Goal: Task Accomplishment & Management: Manage account settings

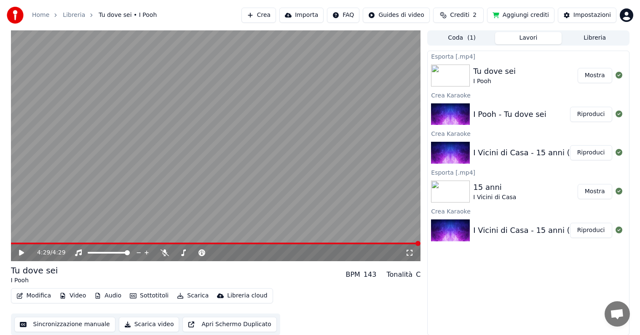
scroll to position [0, 0]
click at [272, 20] on button "Crea" at bounding box center [258, 15] width 35 height 15
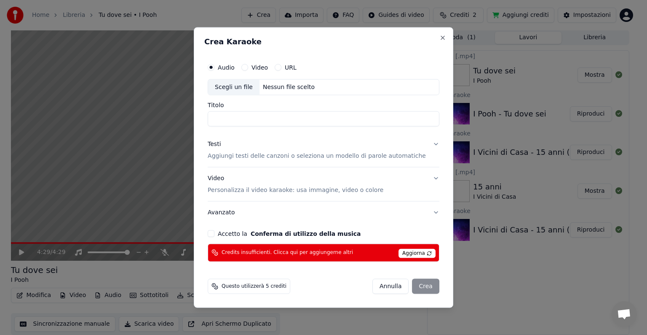
click at [246, 89] on div "Scegli un file" at bounding box center [233, 87] width 51 height 15
type input "**********"
click at [439, 40] on button "Close" at bounding box center [442, 38] width 7 height 7
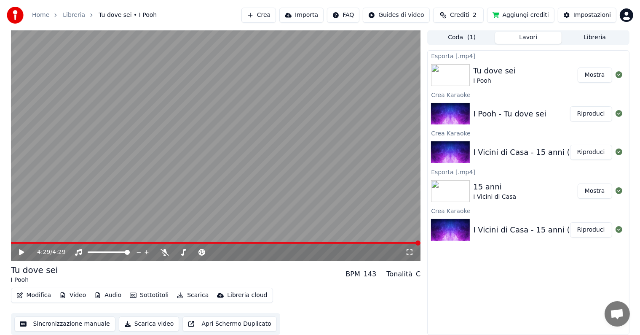
click at [273, 18] on button "Crea" at bounding box center [258, 15] width 35 height 15
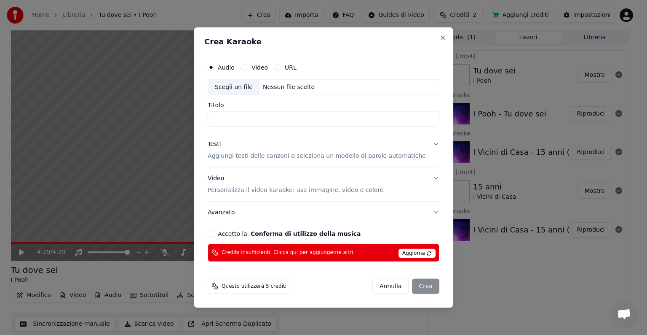
click at [238, 86] on div "Scegli un file" at bounding box center [233, 87] width 51 height 15
type input "**********"
click at [425, 211] on button "Avanzato" at bounding box center [324, 212] width 232 height 22
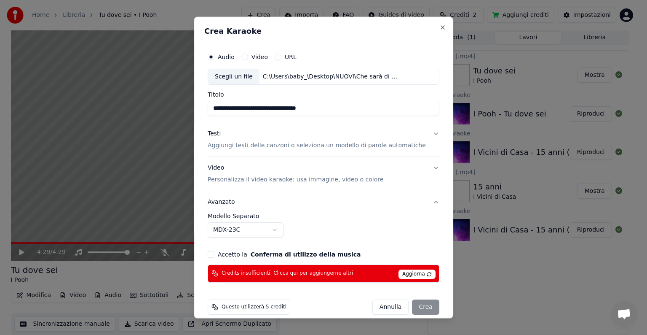
click at [281, 230] on body "**********" at bounding box center [320, 167] width 640 height 335
click at [296, 230] on body "**********" at bounding box center [320, 167] width 640 height 335
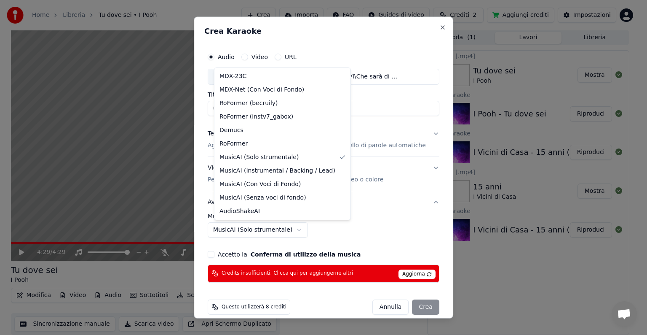
select select "******"
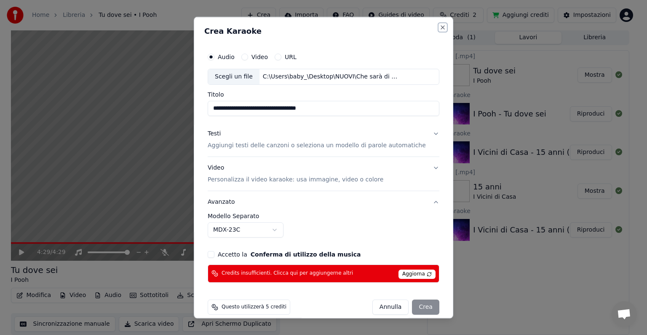
click at [439, 27] on button "Close" at bounding box center [442, 27] width 7 height 7
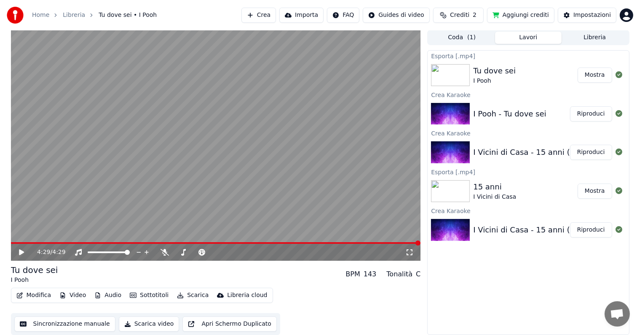
click at [599, 77] on button "Mostra" at bounding box center [595, 74] width 35 height 15
click at [469, 38] on span "( 1 )" at bounding box center [471, 37] width 8 height 8
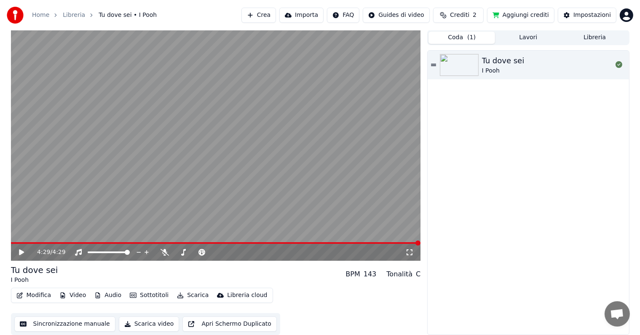
click at [432, 64] on icon at bounding box center [433, 65] width 5 height 2
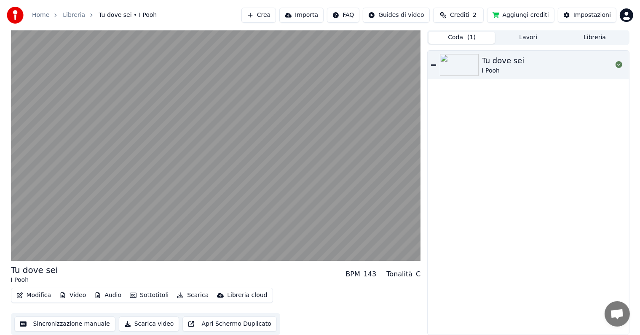
click at [432, 64] on icon at bounding box center [433, 65] width 5 height 2
click at [453, 69] on img at bounding box center [459, 65] width 39 height 22
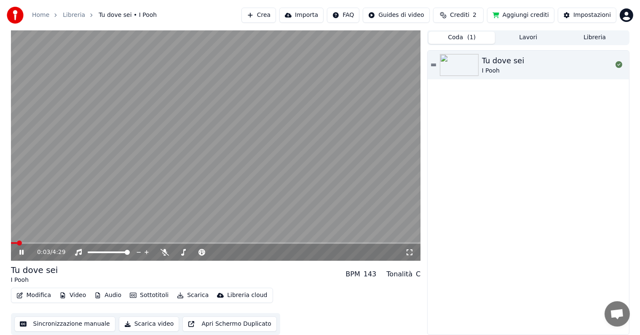
click at [21, 252] on icon at bounding box center [28, 252] width 20 height 7
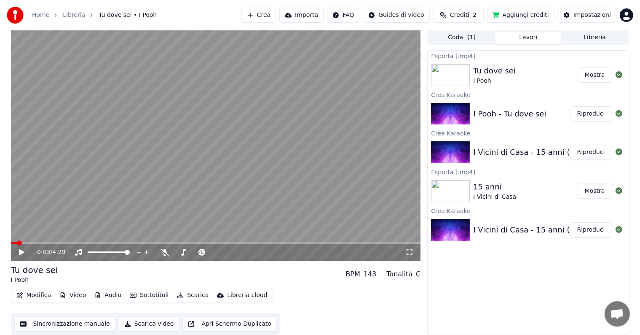
click at [507, 40] on button "Lavori" at bounding box center [528, 38] width 67 height 12
click at [594, 37] on button "Libreria" at bounding box center [595, 38] width 67 height 12
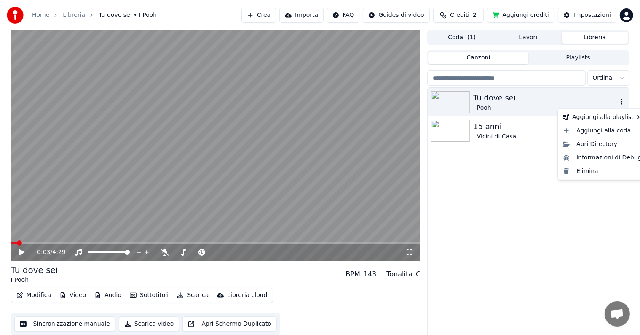
click at [620, 102] on icon "button" at bounding box center [621, 101] width 8 height 7
click at [585, 170] on div "Elimina" at bounding box center [602, 170] width 86 height 13
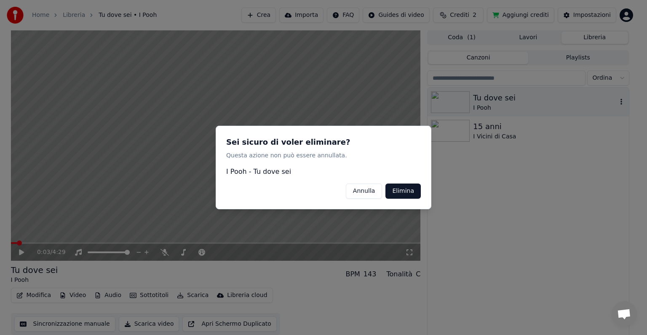
click at [401, 191] on button "Elimina" at bounding box center [402, 190] width 35 height 15
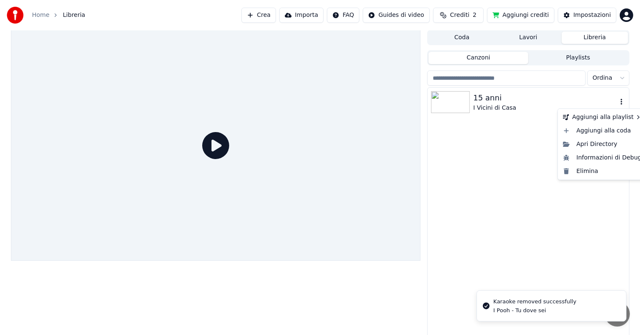
click at [620, 104] on icon "button" at bounding box center [621, 101] width 8 height 7
click at [588, 172] on div "Elimina" at bounding box center [602, 170] width 86 height 13
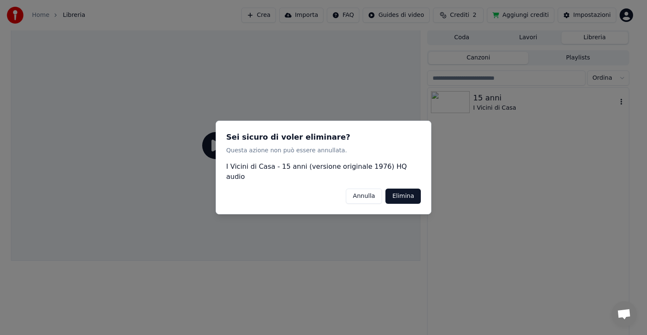
click at [397, 195] on button "Elimina" at bounding box center [402, 195] width 35 height 15
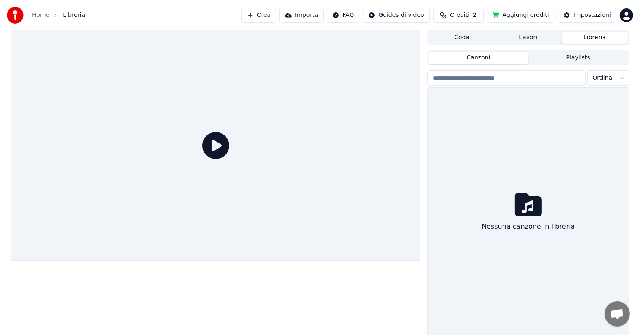
click at [591, 41] on button "Libreria" at bounding box center [595, 38] width 67 height 12
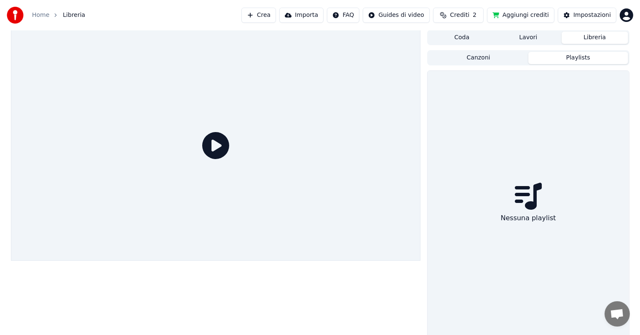
click at [563, 59] on button "Playlists" at bounding box center [578, 58] width 100 height 12
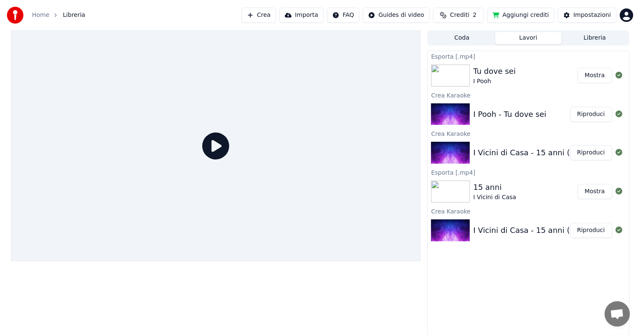
click at [533, 42] on button "Lavori" at bounding box center [528, 38] width 67 height 12
click at [618, 76] on icon at bounding box center [619, 75] width 7 height 7
click at [589, 14] on div "Impostazioni" at bounding box center [591, 15] width 37 height 8
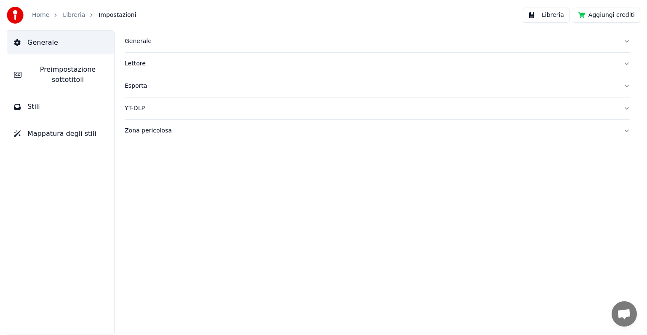
click at [625, 44] on button "Generale" at bounding box center [378, 41] width 506 height 22
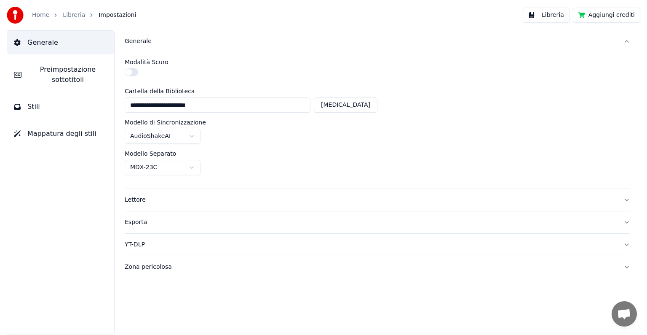
click at [361, 110] on button "[MEDICAL_DATA]" at bounding box center [346, 104] width 64 height 15
click at [365, 107] on button "[MEDICAL_DATA]" at bounding box center [346, 104] width 64 height 15
type input "**********"
click at [625, 42] on button "Generale" at bounding box center [378, 41] width 506 height 22
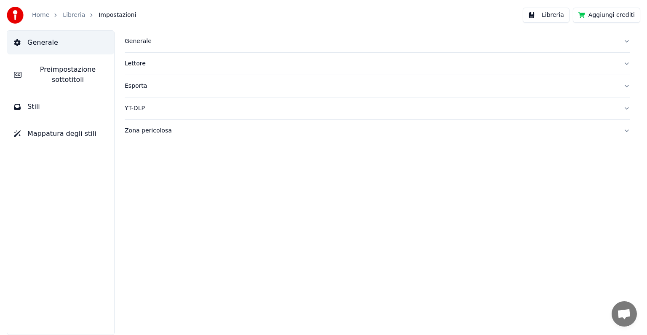
click at [626, 66] on button "Lettore" at bounding box center [378, 64] width 506 height 22
click at [57, 83] on span "Preimpostazione sottotitoli" at bounding box center [67, 74] width 79 height 20
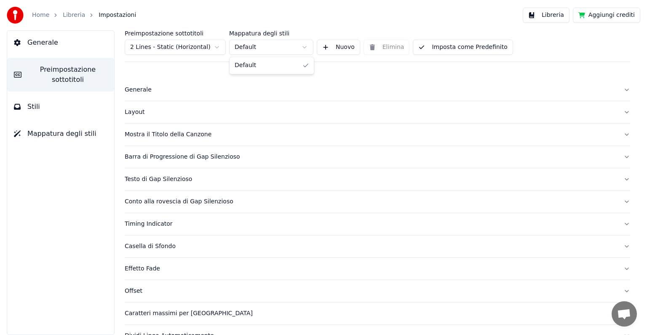
click at [299, 46] on html "Home Libreria Impostazioni Libreria Aggiungi crediti Generale Preimpostazione s…" at bounding box center [323, 167] width 647 height 335
click at [337, 47] on button "Nuovo" at bounding box center [338, 47] width 43 height 15
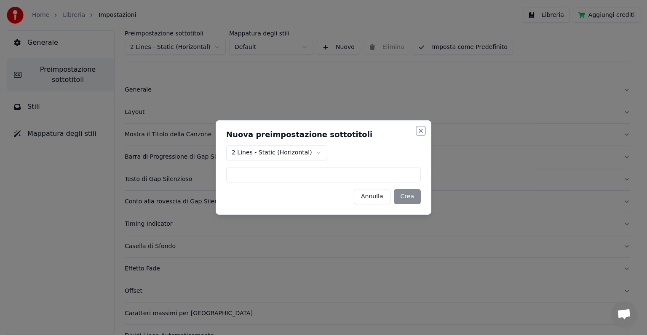
click at [419, 131] on button "Close" at bounding box center [420, 130] width 7 height 7
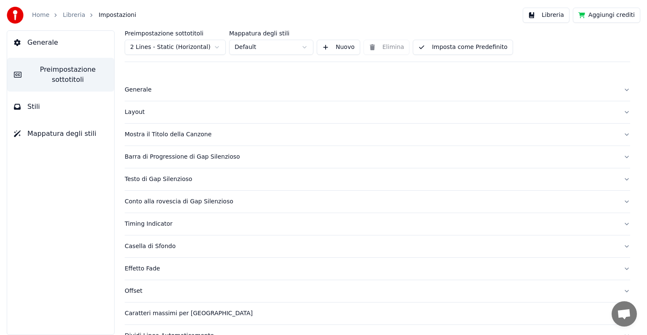
click at [618, 132] on button "Mostra il Titolo della Canzone" at bounding box center [378, 134] width 506 height 22
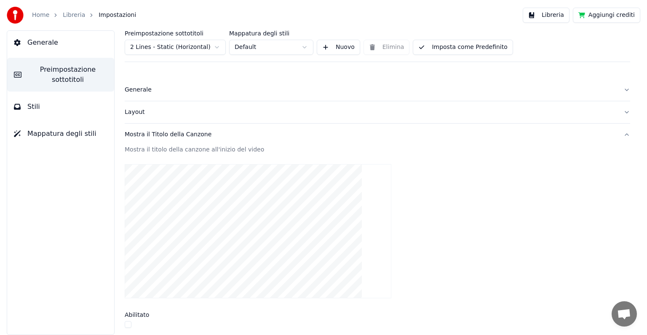
click at [617, 134] on button "Mostra il Titolo della Canzone" at bounding box center [378, 134] width 506 height 22
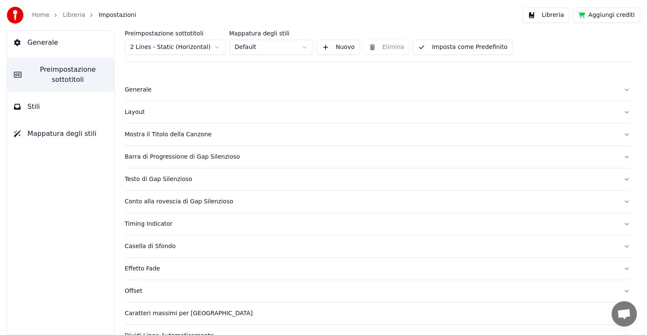
click at [620, 158] on button "Barra di Progressione di Gap Silenzioso" at bounding box center [378, 157] width 506 height 22
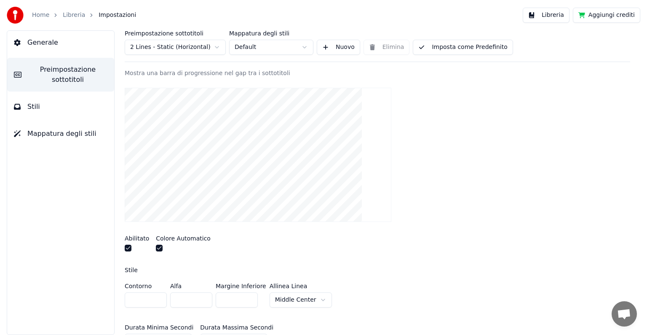
scroll to position [84, 0]
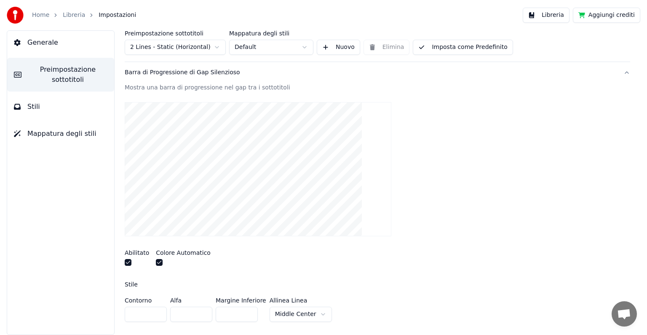
click at [157, 262] on button "button" at bounding box center [159, 262] width 7 height 7
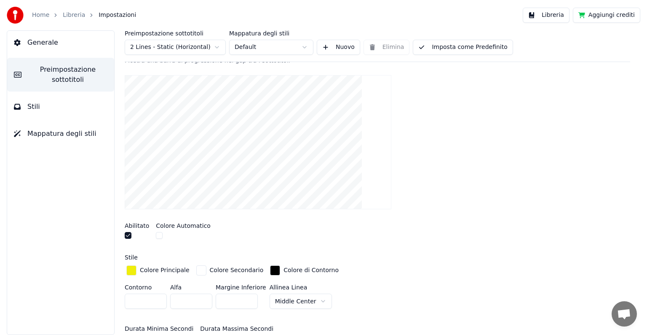
scroll to position [126, 0]
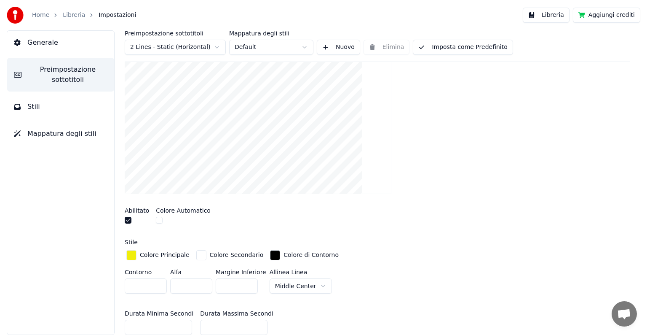
click at [130, 258] on div "button" at bounding box center [131, 255] width 10 height 10
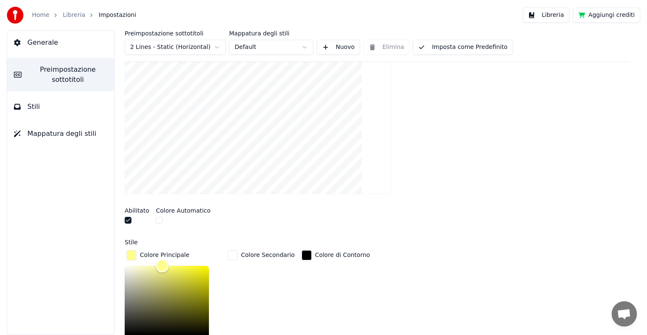
drag, startPoint x: 204, startPoint y: 266, endPoint x: 162, endPoint y: 260, distance: 42.5
click at [162, 260] on div "Color" at bounding box center [162, 265] width 13 height 13
drag, startPoint x: 165, startPoint y: 263, endPoint x: 170, endPoint y: 263, distance: 5.1
click at [170, 263] on div "Color" at bounding box center [169, 265] width 13 height 13
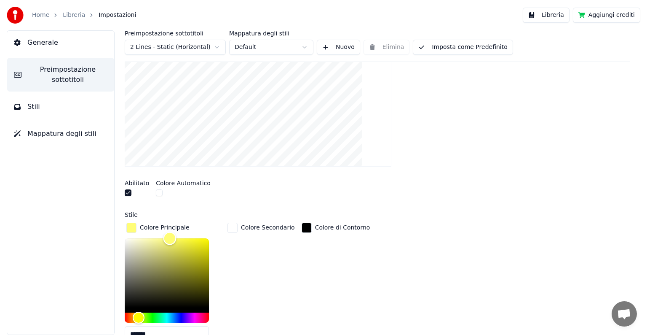
scroll to position [169, 0]
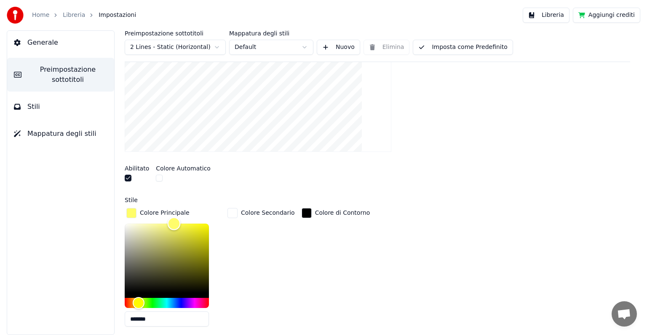
drag, startPoint x: 169, startPoint y: 221, endPoint x: 174, endPoint y: 221, distance: 5.5
click at [174, 221] on div "Color" at bounding box center [174, 223] width 13 height 13
type input "*******"
drag, startPoint x: 174, startPoint y: 222, endPoint x: 214, endPoint y: 219, distance: 40.1
click at [214, 219] on div "Color" at bounding box center [209, 223] width 13 height 13
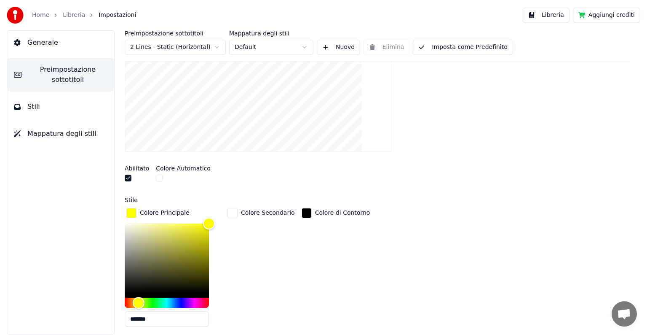
click at [233, 214] on div "button" at bounding box center [232, 213] width 10 height 10
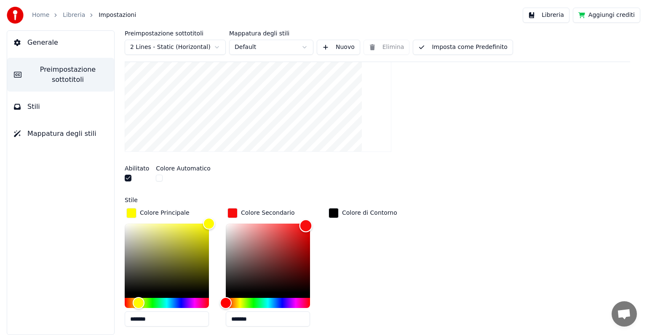
click at [306, 224] on div "Color" at bounding box center [268, 257] width 84 height 69
type input "*******"
drag, startPoint x: 306, startPoint y: 224, endPoint x: 313, endPoint y: 221, distance: 8.3
click at [313, 221] on div "Color" at bounding box center [310, 223] width 13 height 13
click at [503, 201] on div "Stile" at bounding box center [378, 200] width 506 height 6
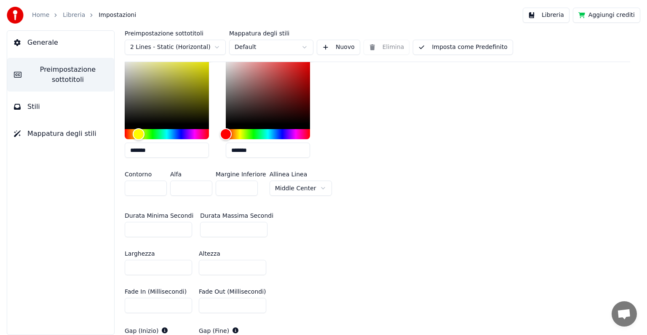
scroll to position [379, 0]
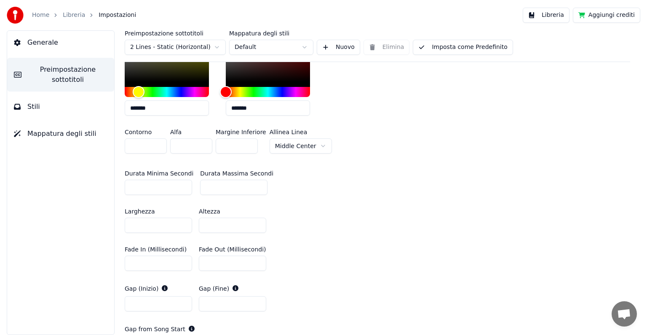
click at [204, 261] on input "*" at bounding box center [232, 262] width 67 height 15
type input "****"
click at [130, 261] on input "*" at bounding box center [158, 262] width 67 height 15
type input "****"
click at [431, 191] on div "Durata Minima Secondi ** [PERSON_NAME] **" at bounding box center [378, 182] width 506 height 38
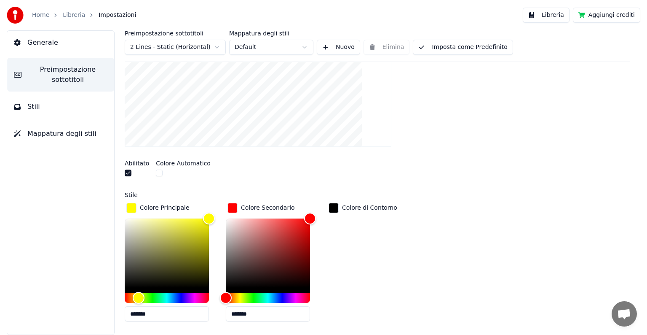
scroll to position [169, 0]
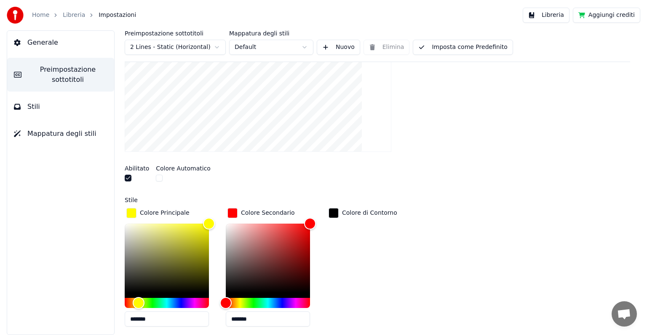
click at [388, 168] on div "Abilitato Colore Automatico" at bounding box center [378, 174] width 506 height 32
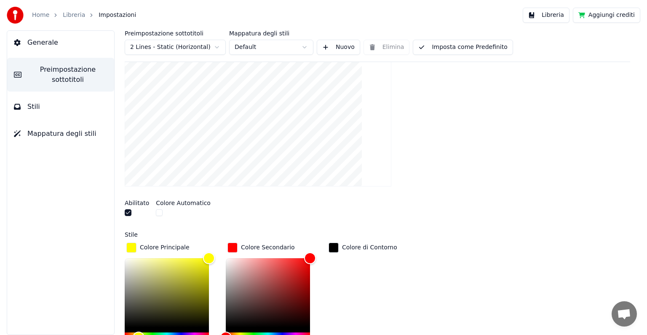
scroll to position [126, 0]
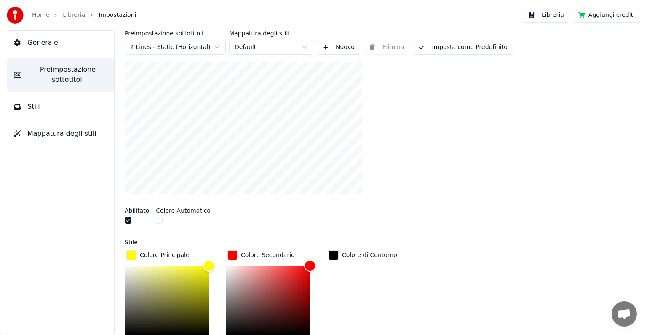
click at [451, 51] on button "Imposta come Predefinito" at bounding box center [463, 47] width 100 height 15
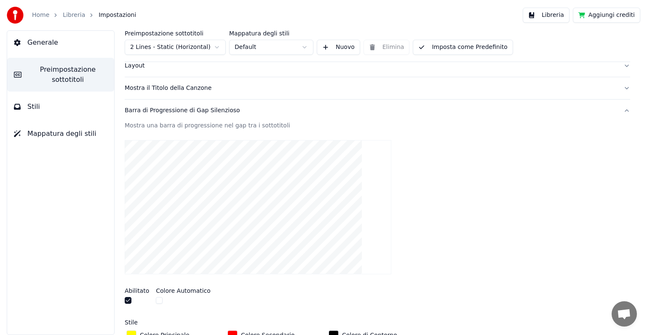
scroll to position [42, 0]
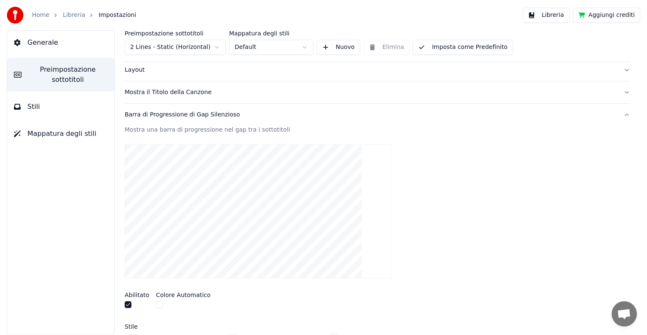
click at [619, 115] on button "Barra di Progressione di Gap Silenzioso" at bounding box center [378, 115] width 506 height 22
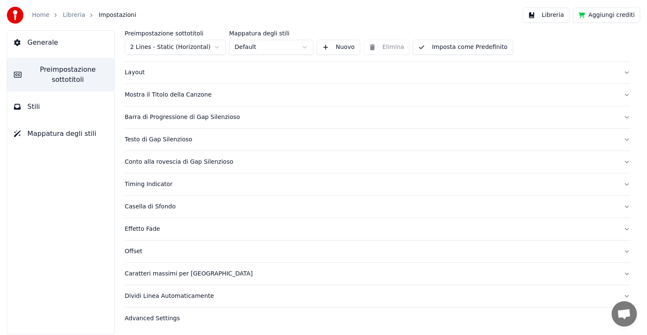
click at [618, 140] on button "Testo di Gap Silenzioso" at bounding box center [378, 139] width 506 height 22
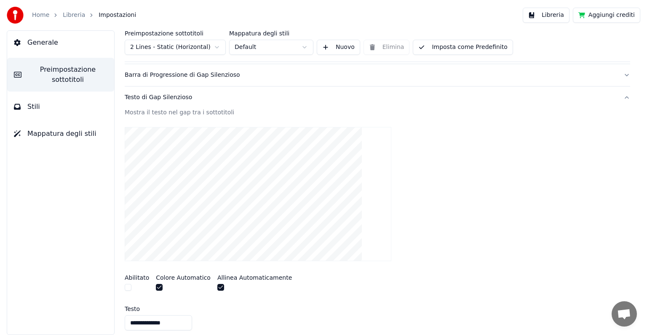
scroll to position [124, 0]
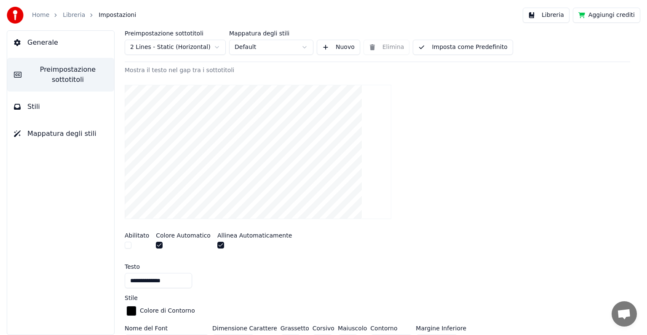
drag, startPoint x: 163, startPoint y: 281, endPoint x: 94, endPoint y: 283, distance: 68.7
click at [94, 283] on div "**********" at bounding box center [323, 182] width 647 height 304
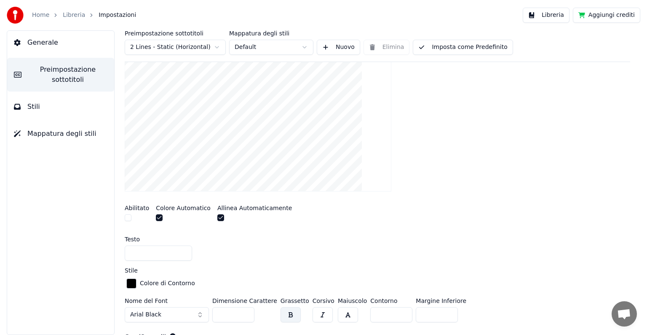
scroll to position [166, 0]
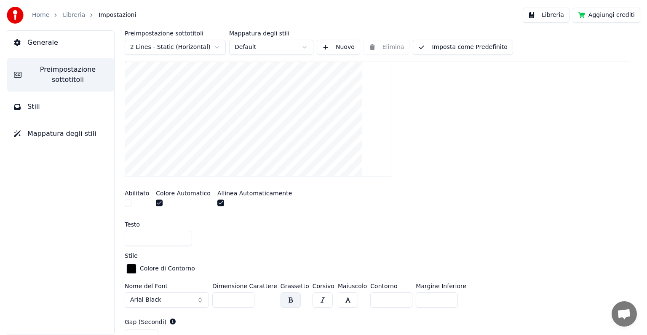
click at [159, 201] on button "button" at bounding box center [159, 202] width 7 height 7
click at [129, 268] on div "button" at bounding box center [131, 268] width 10 height 10
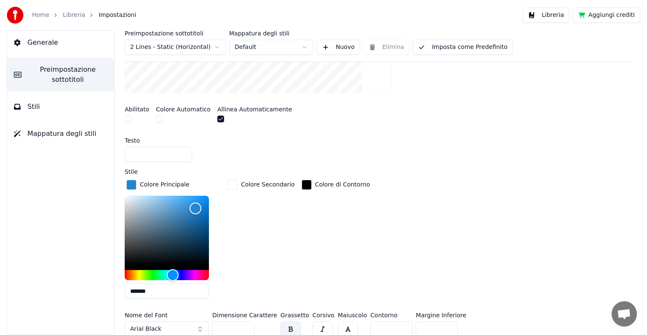
scroll to position [250, 0]
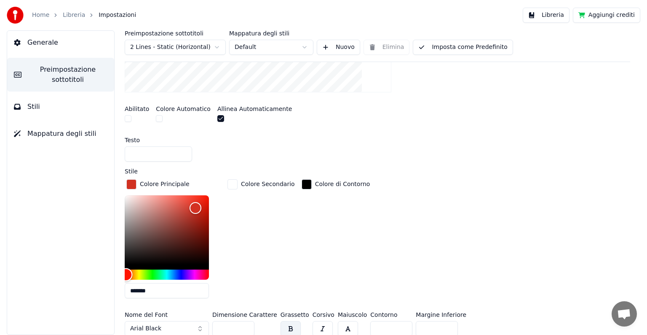
click at [126, 273] on div "Hue" at bounding box center [167, 274] width 84 height 10
drag, startPoint x: 197, startPoint y: 203, endPoint x: 216, endPoint y: 194, distance: 21.1
click at [216, 195] on div "*******" at bounding box center [174, 248] width 98 height 106
drag, startPoint x: 126, startPoint y: 272, endPoint x: 120, endPoint y: 272, distance: 5.9
click at [120, 272] on div "Preimpostazione sottotitoli 2 Lines - Static (Horizontal) Mappatura degli stili…" at bounding box center [377, 182] width 539 height 304
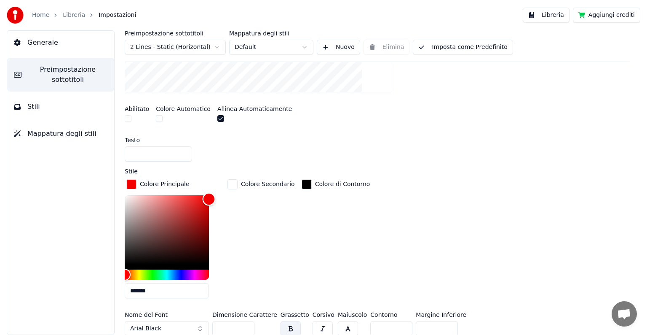
type input "*******"
drag, startPoint x: 208, startPoint y: 194, endPoint x: 212, endPoint y: 198, distance: 6.0
click at [212, 198] on div "Color" at bounding box center [209, 199] width 13 height 13
click at [233, 184] on div "button" at bounding box center [232, 184] width 10 height 10
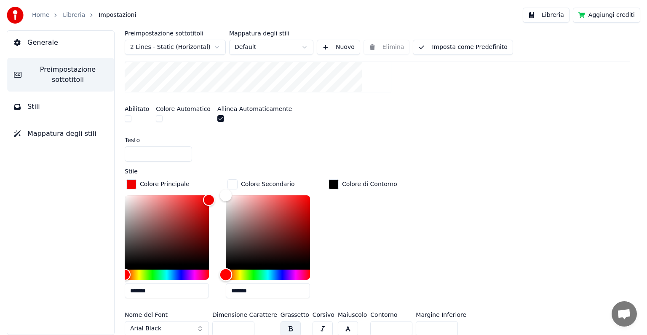
click at [239, 274] on div "Hue" at bounding box center [268, 274] width 84 height 10
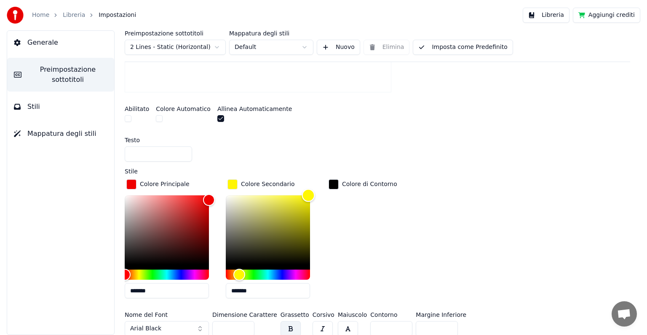
type input "*******"
drag, startPoint x: 228, startPoint y: 194, endPoint x: 314, endPoint y: 194, distance: 85.5
click at [314, 194] on div "Color" at bounding box center [310, 195] width 13 height 13
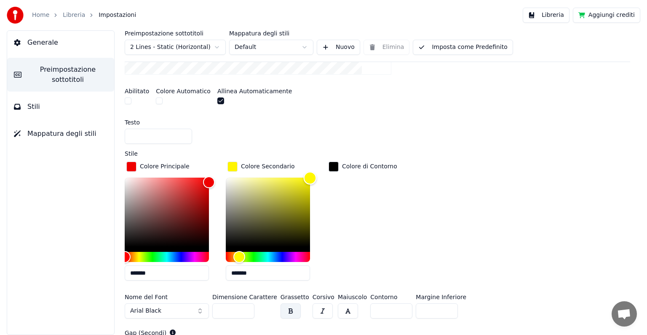
scroll to position [283, 0]
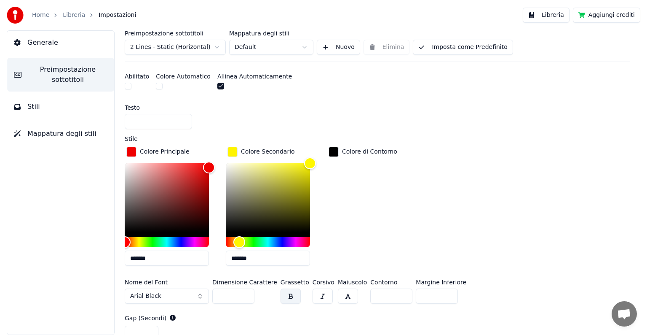
click at [200, 292] on button "Arial Black" at bounding box center [167, 295] width 84 height 15
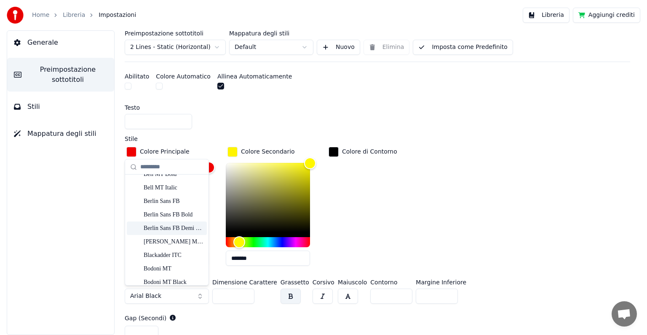
scroll to position [253, 0]
click at [172, 241] on div "Blackadder ITC" at bounding box center [174, 239] width 60 height 8
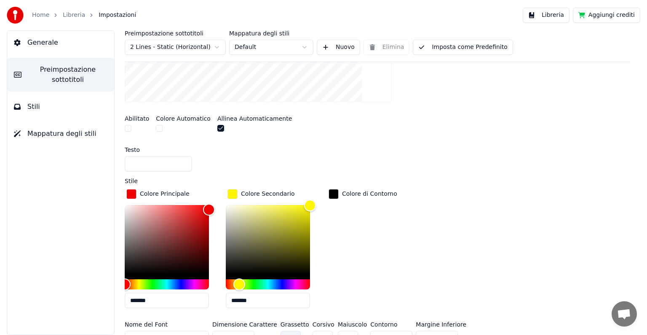
scroll to position [198, 0]
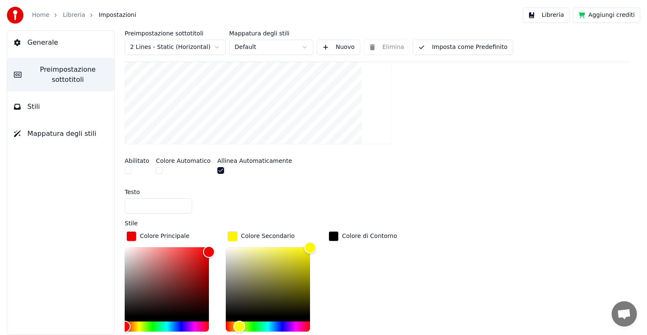
click at [445, 46] on button "Imposta come Predefinito" at bounding box center [463, 47] width 100 height 15
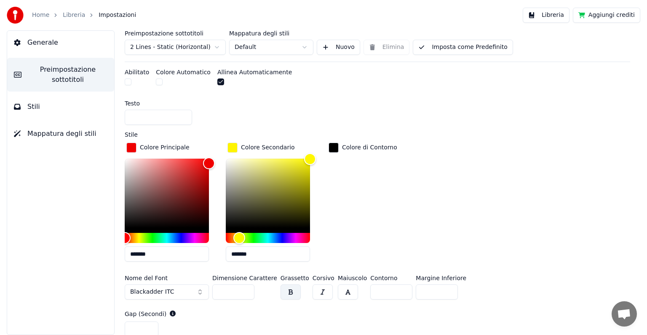
scroll to position [325, 0]
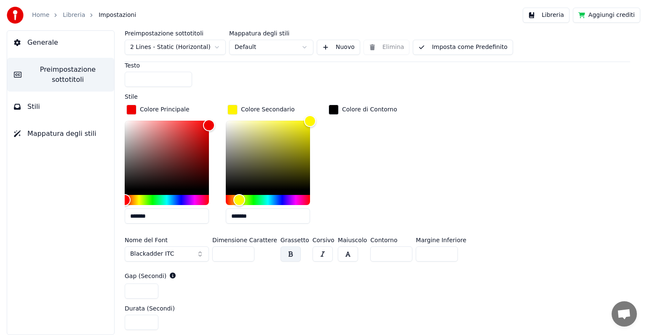
click at [198, 253] on button "Blackadder ITC" at bounding box center [167, 253] width 84 height 15
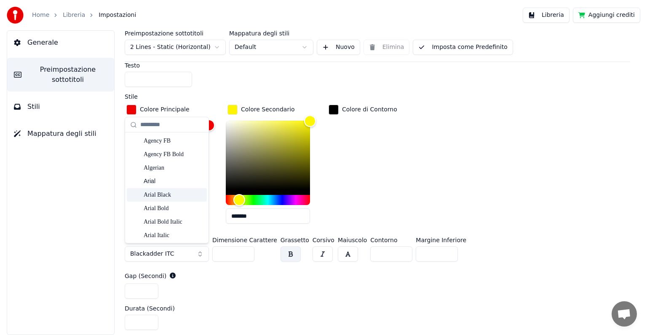
click at [169, 193] on div "Arial Black" at bounding box center [174, 194] width 60 height 8
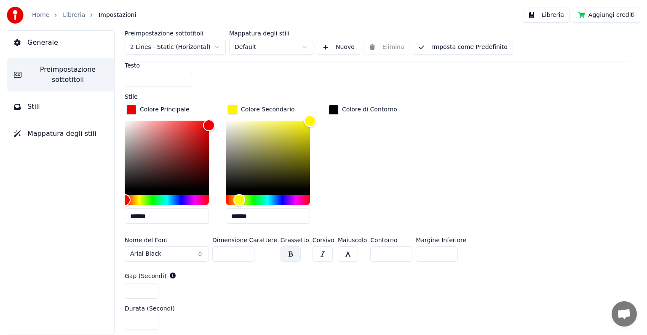
click at [455, 38] on div "Preimpostazione sottotitoli 2 Lines - Static (Horizontal) Mappatura degli stili…" at bounding box center [378, 46] width 506 height 32
click at [451, 46] on button "Imposta come Predefinito" at bounding box center [463, 47] width 100 height 15
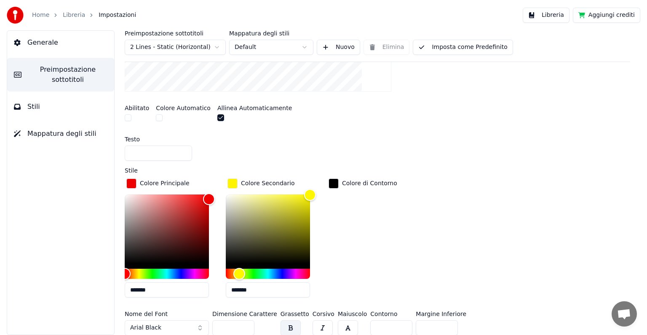
scroll to position [241, 0]
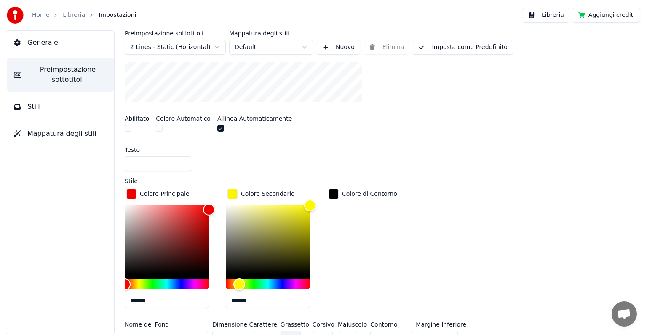
click at [217, 128] on button "button" at bounding box center [220, 128] width 7 height 7
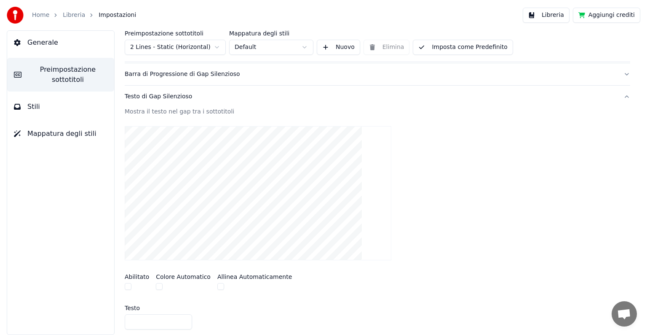
scroll to position [72, 0]
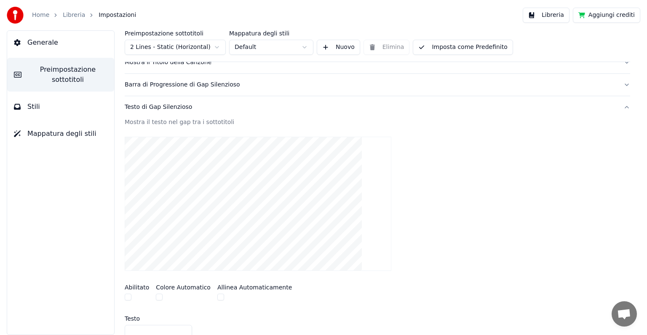
click at [459, 48] on button "Imposta come Predefinito" at bounding box center [463, 47] width 100 height 15
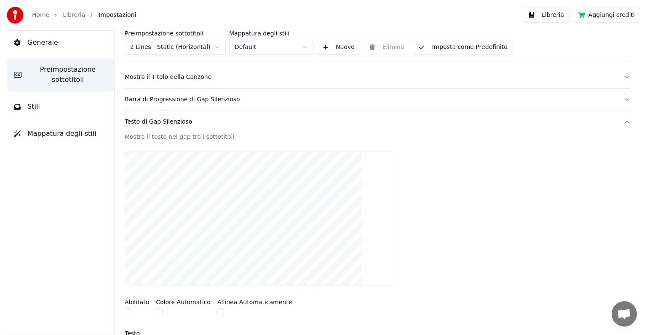
scroll to position [30, 0]
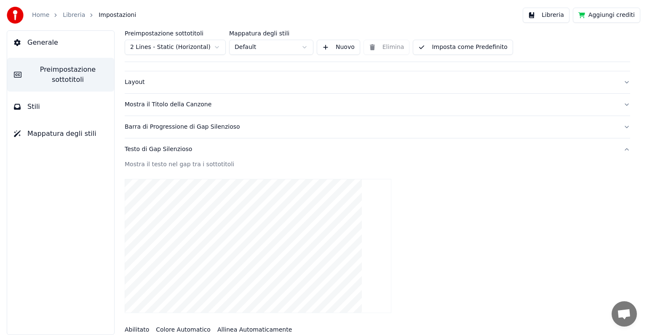
click at [614, 147] on button "Testo di Gap Silenzioso" at bounding box center [378, 149] width 506 height 22
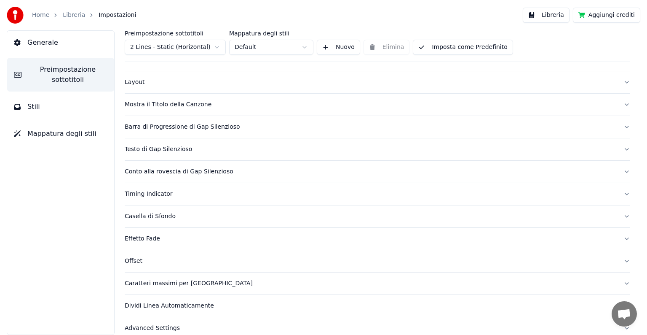
click at [618, 171] on button "Conto alla rovescia di Gap Silenzioso" at bounding box center [378, 172] width 506 height 22
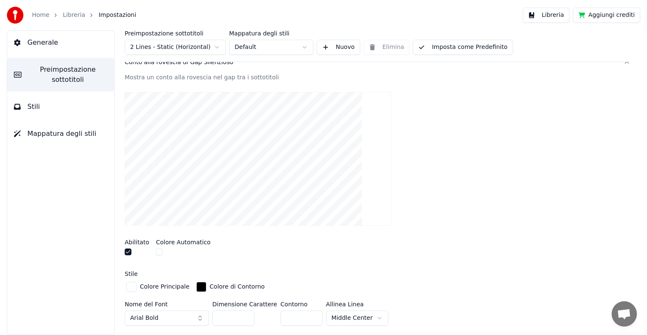
scroll to position [156, 0]
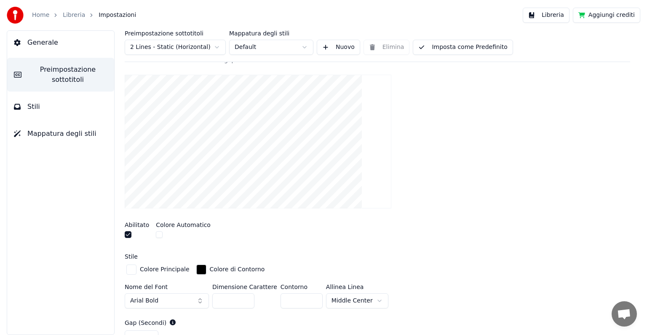
click at [130, 232] on button "button" at bounding box center [128, 234] width 7 height 7
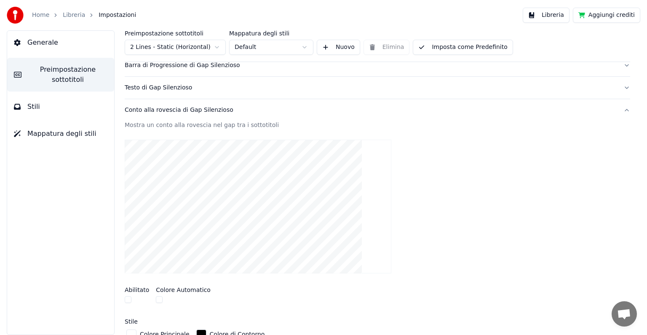
scroll to position [72, 0]
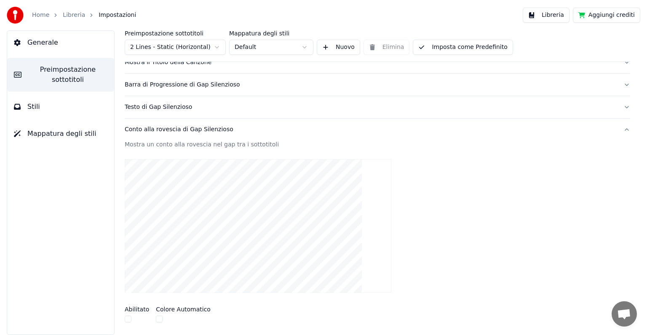
click at [454, 49] on button "Imposta come Predefinito" at bounding box center [463, 47] width 100 height 15
click at [618, 130] on button "Conto alla rovescia di Gap Silenzioso" at bounding box center [378, 129] width 506 height 22
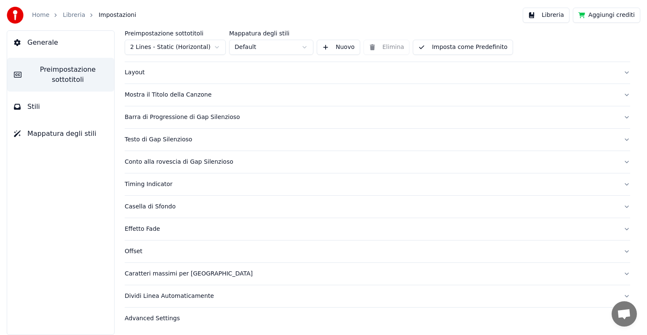
click at [618, 185] on button "Timing Indicator" at bounding box center [378, 184] width 506 height 22
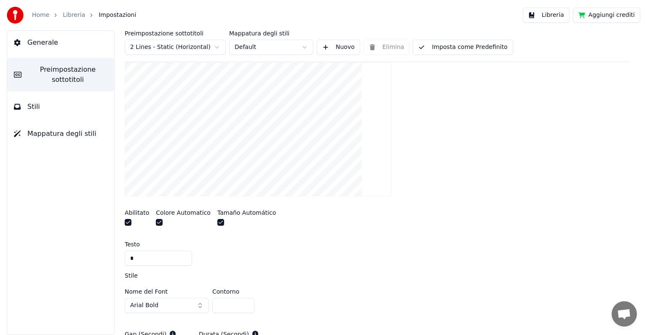
scroll to position [208, 0]
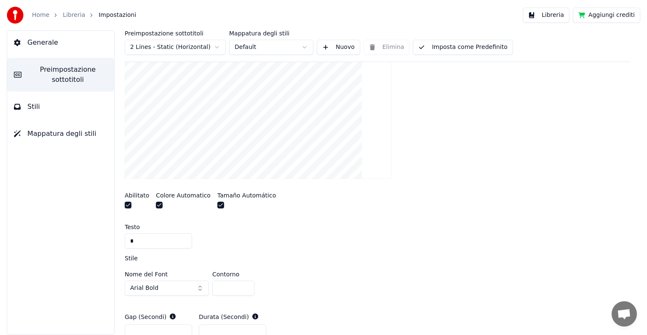
click at [141, 240] on input "*" at bounding box center [158, 240] width 67 height 15
type input "*"
click at [156, 205] on button "button" at bounding box center [159, 204] width 7 height 7
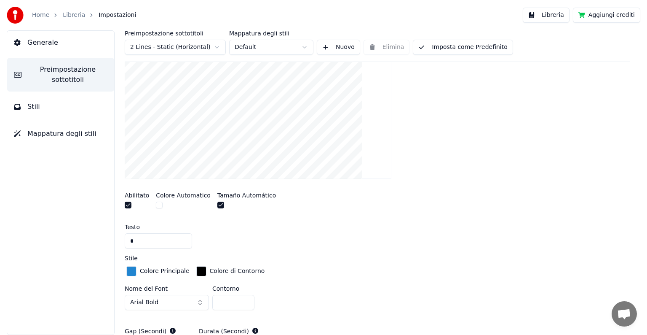
click at [129, 269] on div "button" at bounding box center [131, 271] width 10 height 10
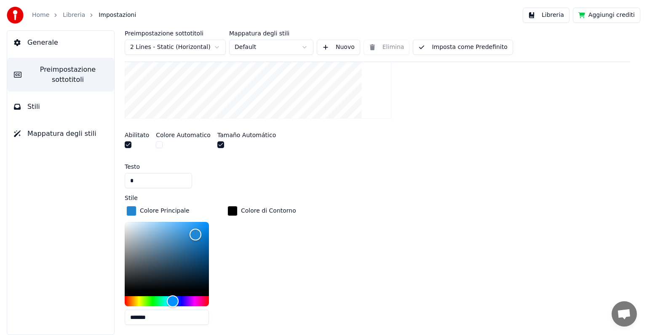
scroll to position [292, 0]
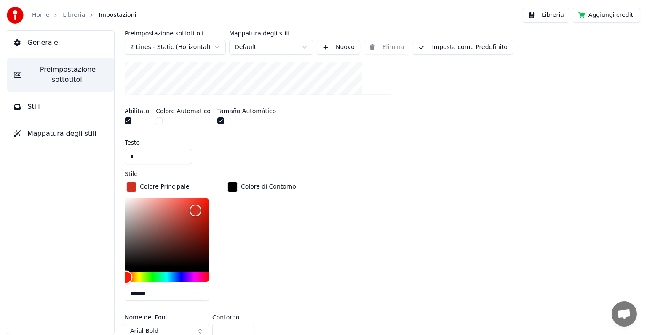
click at [126, 272] on div "Hue" at bounding box center [167, 277] width 84 height 10
drag, startPoint x: 126, startPoint y: 271, endPoint x: 113, endPoint y: 268, distance: 13.1
click at [113, 268] on div "Preimpostazione sottotitoli 2 Lines - Static (Horizontal) Mappatura degli stili…" at bounding box center [377, 182] width 539 height 304
type input "*******"
drag, startPoint x: 195, startPoint y: 210, endPoint x: 217, endPoint y: 199, distance: 23.9
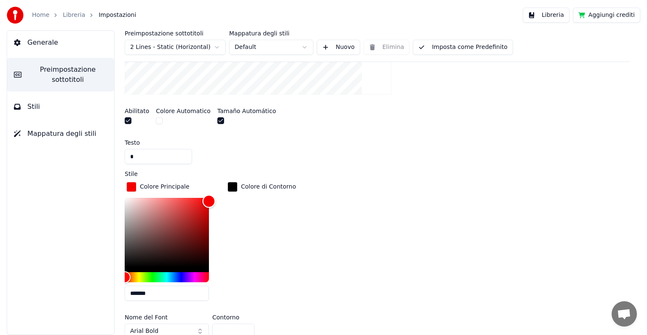
click at [217, 199] on div "*******" at bounding box center [174, 251] width 98 height 106
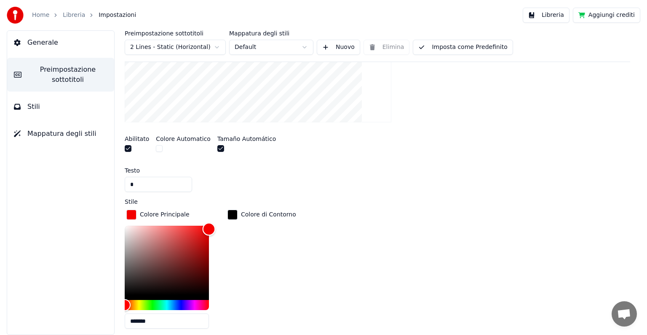
scroll to position [250, 0]
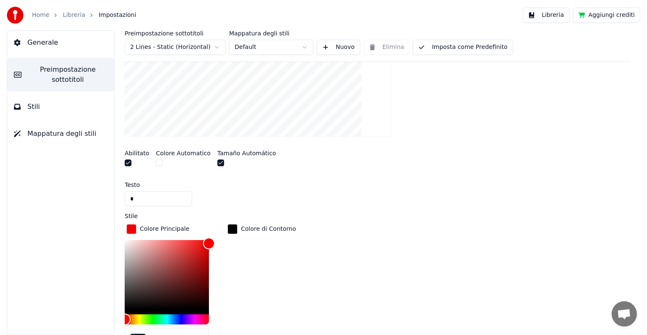
click at [157, 164] on button "button" at bounding box center [159, 162] width 7 height 7
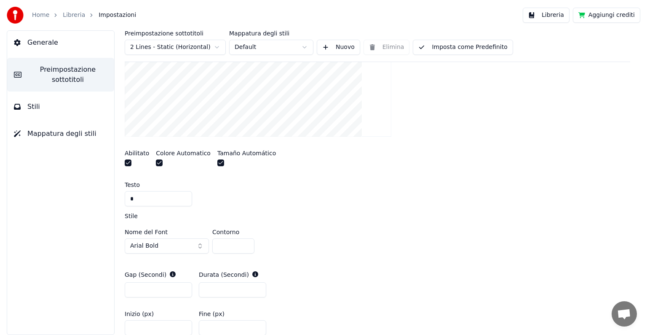
click at [157, 164] on button "button" at bounding box center [159, 162] width 7 height 7
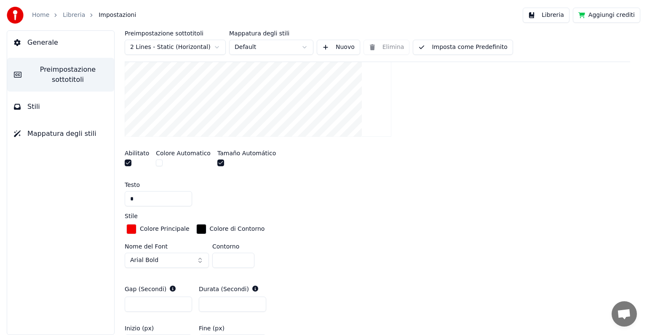
click at [197, 230] on div "button" at bounding box center [201, 229] width 10 height 10
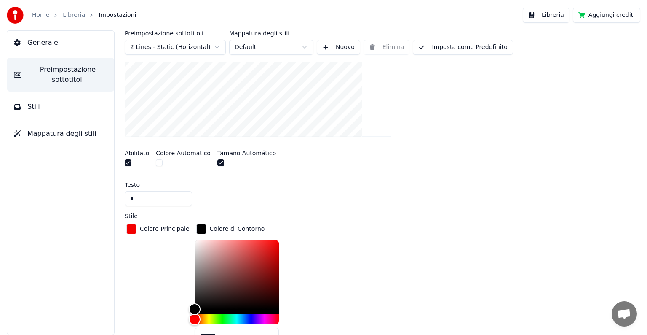
click at [379, 188] on div "Testo *" at bounding box center [378, 194] width 506 height 24
click at [368, 189] on div "Testo *" at bounding box center [378, 194] width 506 height 24
click at [463, 53] on button "Imposta come Predefinito" at bounding box center [463, 47] width 100 height 15
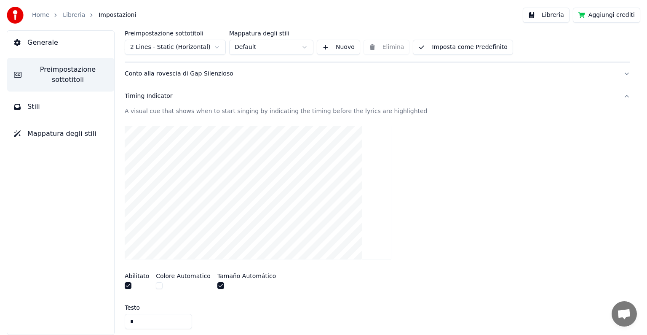
scroll to position [86, 0]
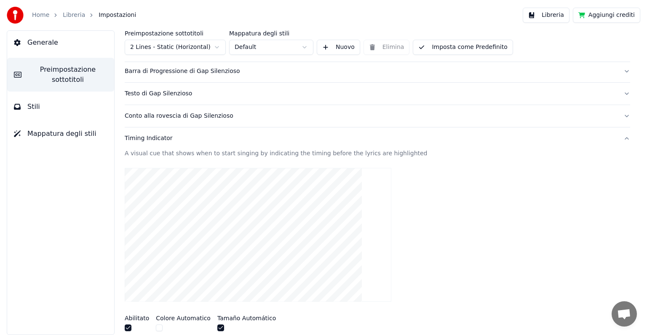
click at [617, 139] on button "Timing Indicator" at bounding box center [378, 138] width 506 height 22
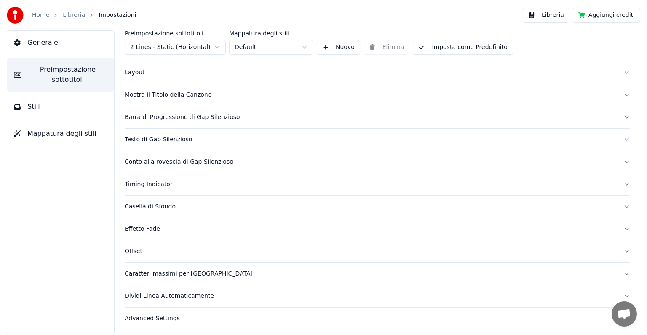
click at [617, 74] on button "Layout" at bounding box center [378, 73] width 506 height 22
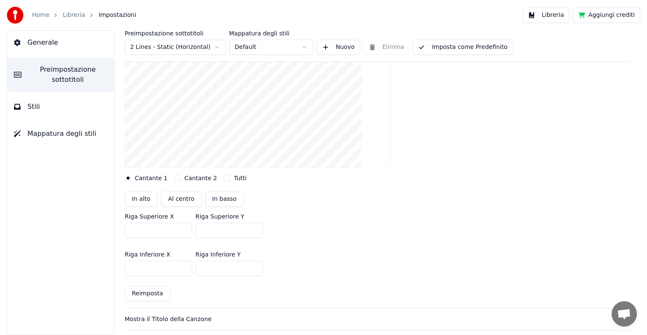
scroll to position [124, 0]
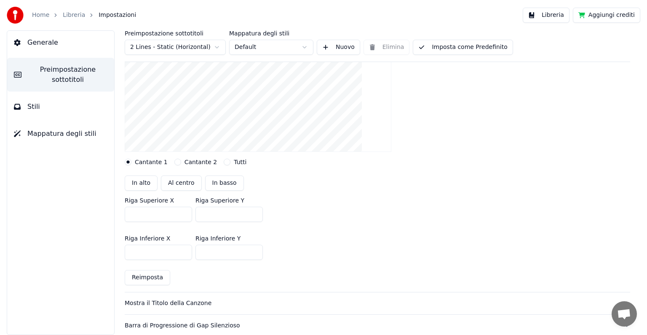
click at [171, 183] on button "Al centro" at bounding box center [181, 182] width 41 height 15
type input "***"
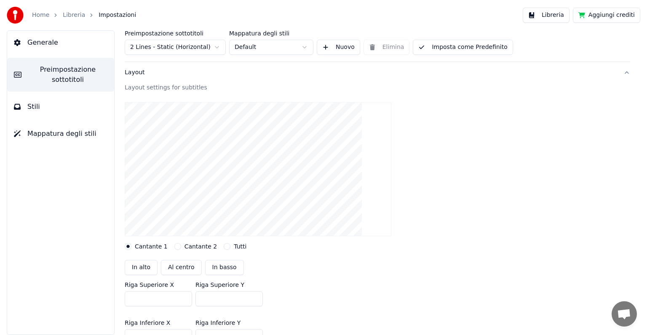
scroll to position [0, 0]
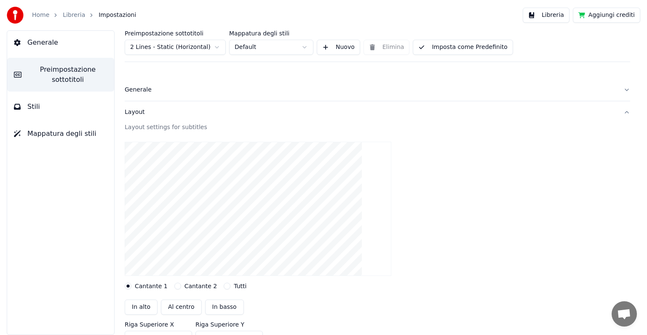
click at [448, 52] on button "Imposta come Predefinito" at bounding box center [463, 47] width 100 height 15
click at [620, 111] on button "Layout" at bounding box center [378, 112] width 506 height 22
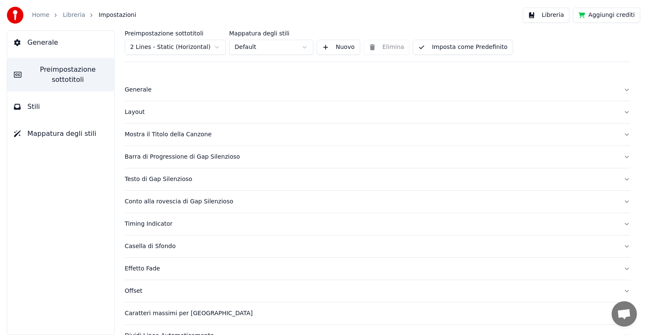
click at [621, 134] on button "Mostra il Titolo della Canzone" at bounding box center [378, 134] width 506 height 22
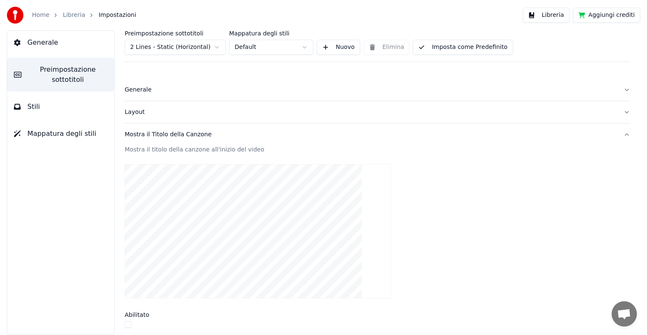
click at [621, 134] on button "Mostra il Titolo della Canzone" at bounding box center [378, 134] width 506 height 22
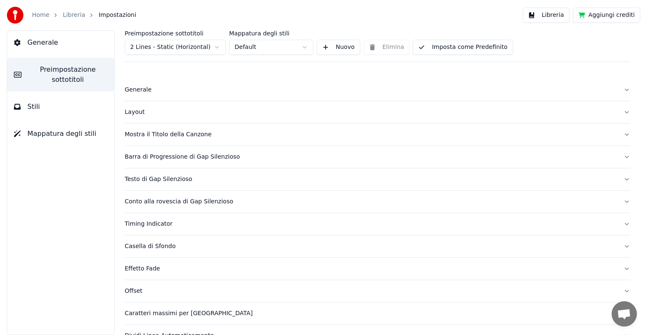
click at [620, 155] on button "Barra di Progressione di Gap Silenzioso" at bounding box center [378, 157] width 506 height 22
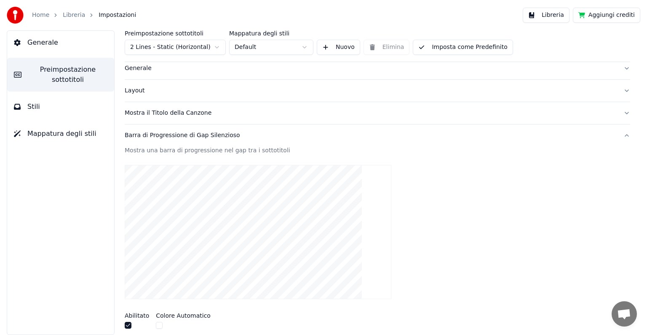
scroll to position [42, 0]
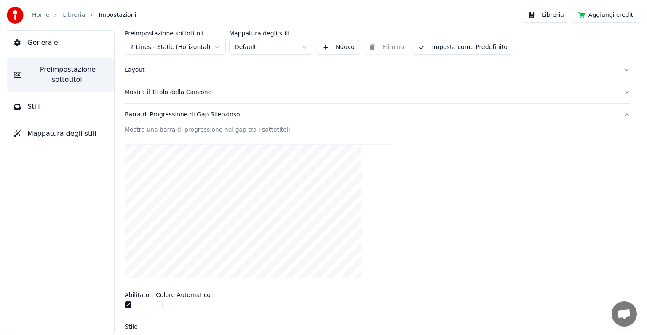
click at [620, 115] on button "Barra di Progressione di Gap Silenzioso" at bounding box center [378, 115] width 506 height 22
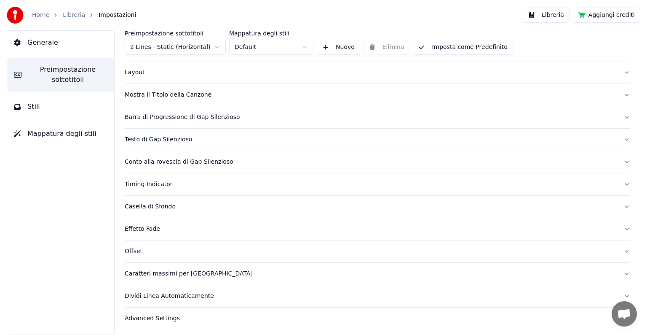
click at [620, 115] on button "Barra di Progressione di Gap Silenzioso" at bounding box center [378, 117] width 506 height 22
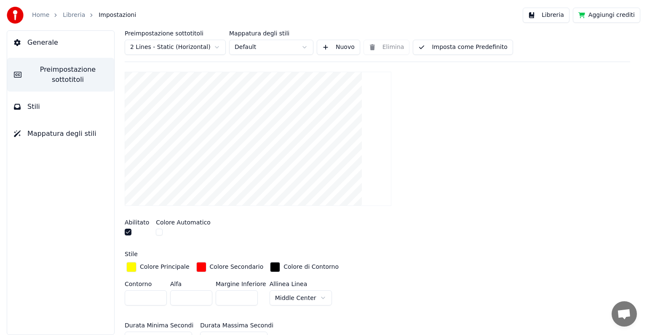
scroll to position [126, 0]
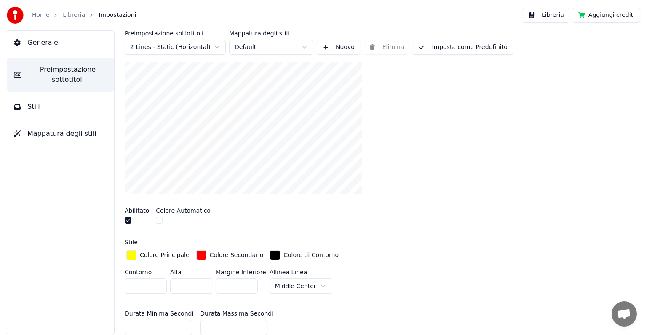
click at [316, 287] on html "Home Libreria Impostazioni Libreria Aggiungi crediti Generale Preimpostazione s…" at bounding box center [323, 167] width 647 height 335
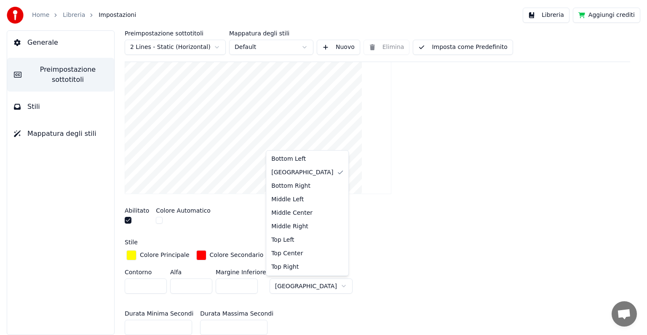
click at [317, 283] on html "Home Libreria Impostazioni Libreria Aggiungi crediti Generale Preimpostazione s…" at bounding box center [323, 167] width 647 height 335
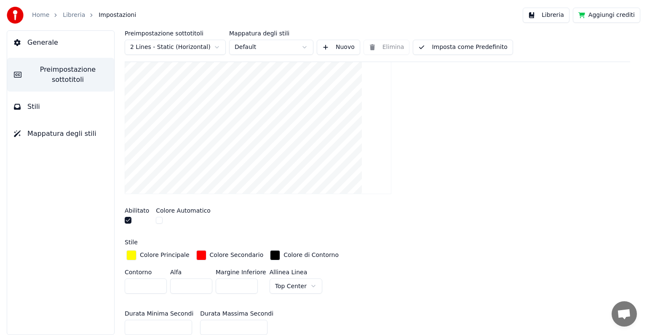
click at [220, 285] on input "*" at bounding box center [237, 285] width 42 height 15
type input "***"
click at [479, 46] on button "Imposta come Predefinito" at bounding box center [463, 47] width 100 height 15
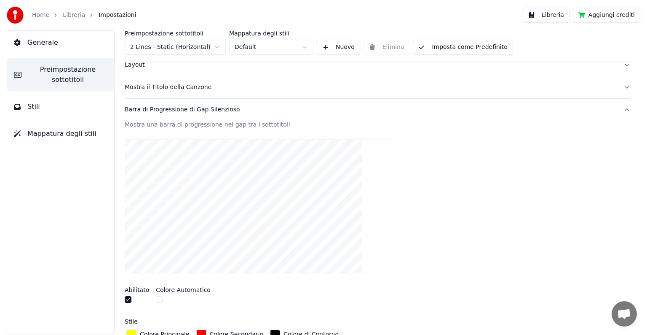
scroll to position [42, 0]
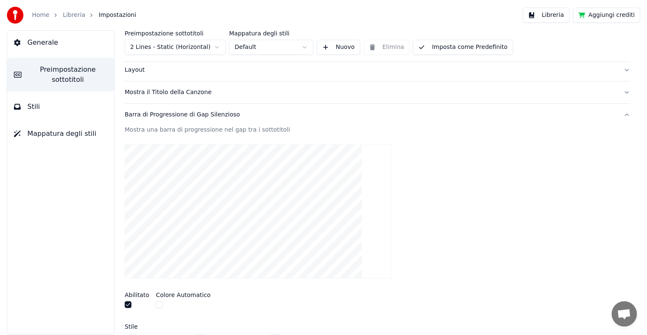
click at [620, 113] on button "Barra di Progressione di Gap Silenzioso" at bounding box center [378, 115] width 506 height 22
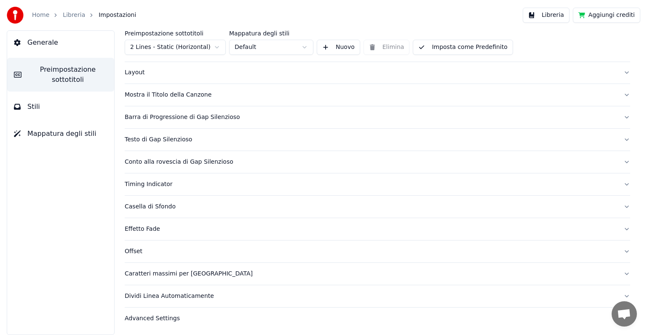
click at [618, 140] on button "Testo di Gap Silenzioso" at bounding box center [378, 139] width 506 height 22
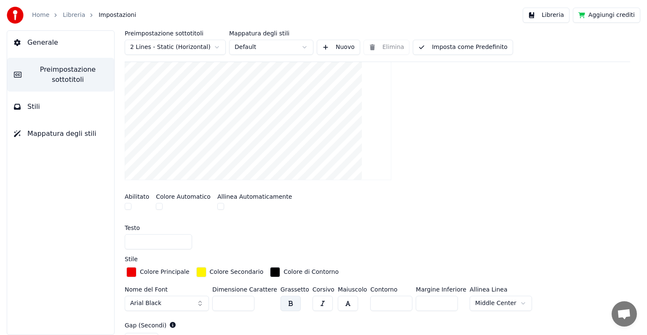
scroll to position [166, 0]
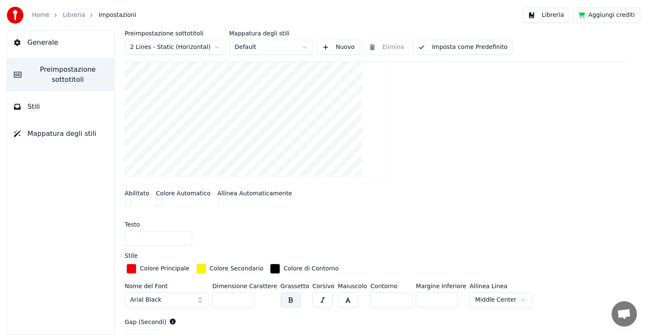
drag, startPoint x: 224, startPoint y: 297, endPoint x: 214, endPoint y: 297, distance: 10.1
click at [214, 297] on input "**" at bounding box center [233, 299] width 42 height 15
type input "***"
click at [270, 264] on div "button" at bounding box center [275, 268] width 10 height 10
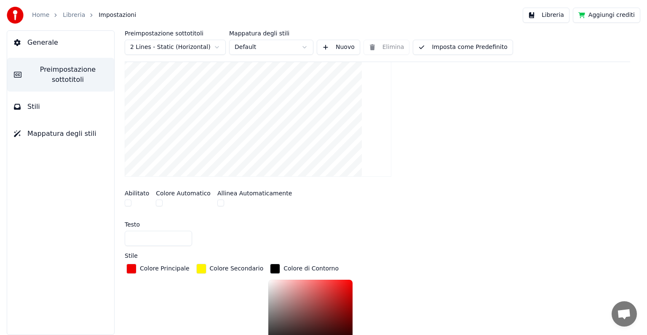
scroll to position [179, 0]
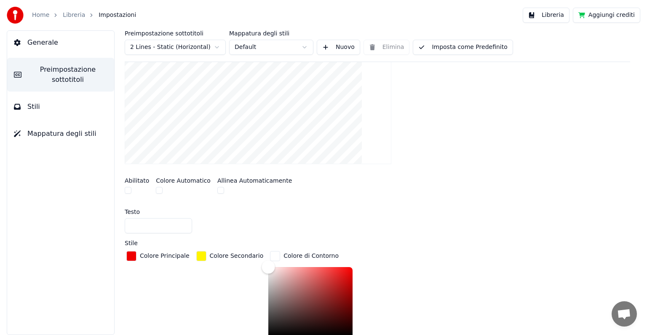
drag, startPoint x: 260, startPoint y: 279, endPoint x: 254, endPoint y: 265, distance: 14.9
click at [268, 267] on div "Color" at bounding box center [310, 301] width 84 height 69
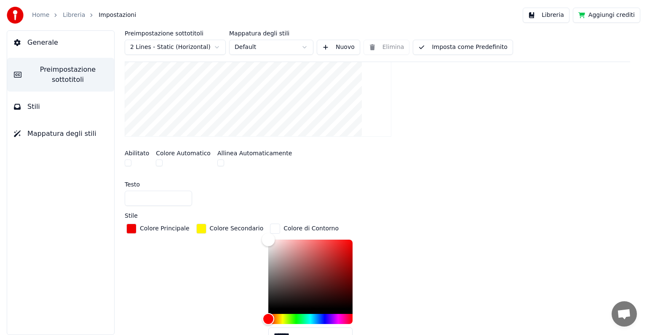
scroll to position [221, 0]
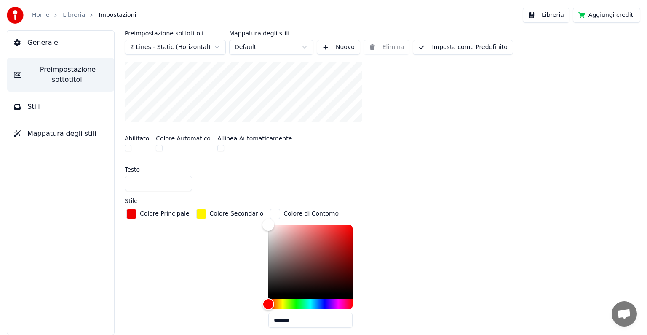
click at [268, 294] on div at bounding box center [310, 262] width 84 height 74
type input "*******"
drag, startPoint x: 255, startPoint y: 225, endPoint x: 254, endPoint y: 300, distance: 74.6
click at [268, 300] on div at bounding box center [310, 267] width 84 height 84
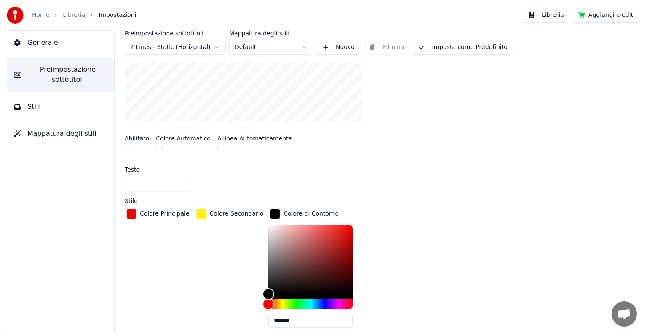
click at [384, 185] on div at bounding box center [378, 183] width 506 height 15
click at [155, 183] on input at bounding box center [158, 183] width 67 height 15
type input "**********"
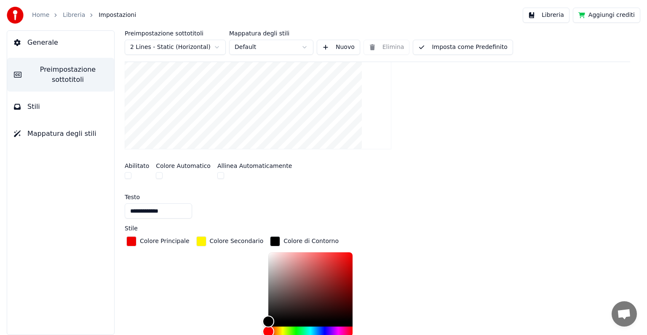
scroll to position [179, 0]
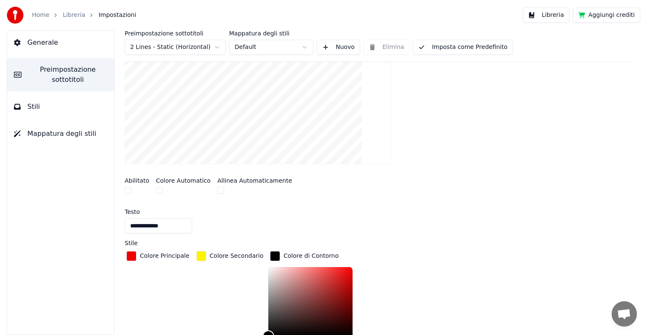
click at [181, 220] on input "**********" at bounding box center [158, 225] width 67 height 15
drag, startPoint x: 185, startPoint y: 222, endPoint x: 116, endPoint y: 227, distance: 68.8
click at [116, 227] on div "**********" at bounding box center [377, 182] width 539 height 304
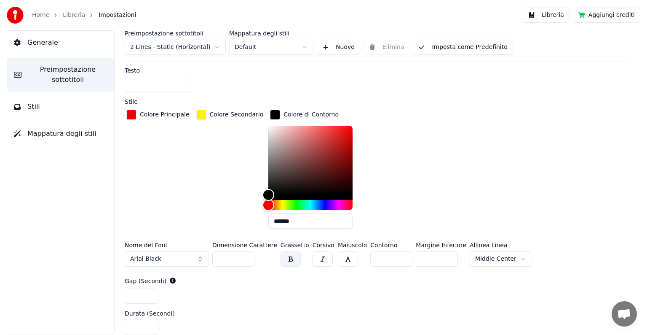
scroll to position [305, 0]
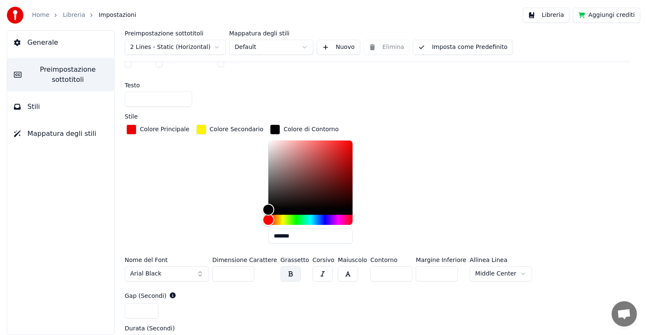
click at [198, 276] on button "Arial Black" at bounding box center [167, 273] width 84 height 15
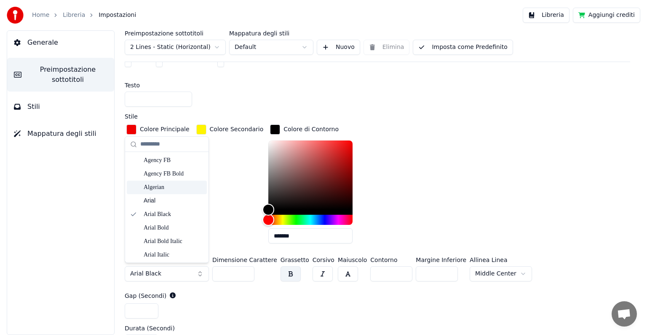
click at [183, 183] on div "Algerian" at bounding box center [174, 187] width 60 height 8
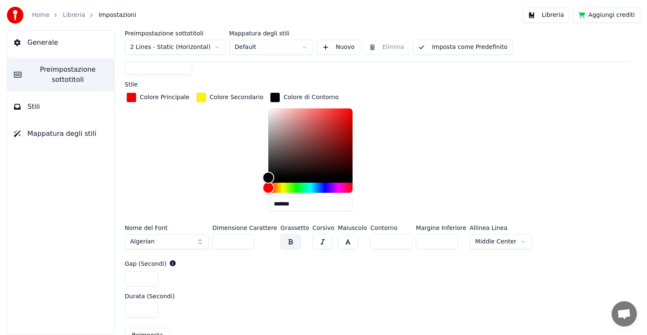
scroll to position [347, 0]
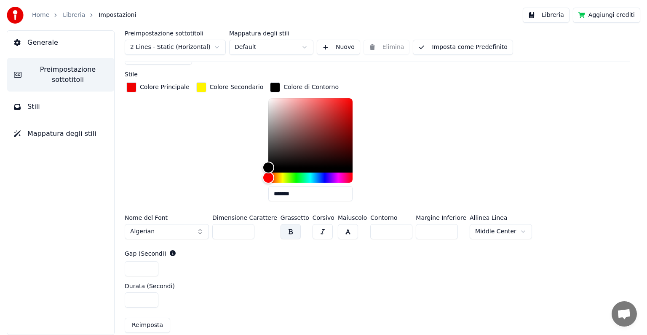
click at [200, 231] on button "Algerian" at bounding box center [167, 231] width 84 height 15
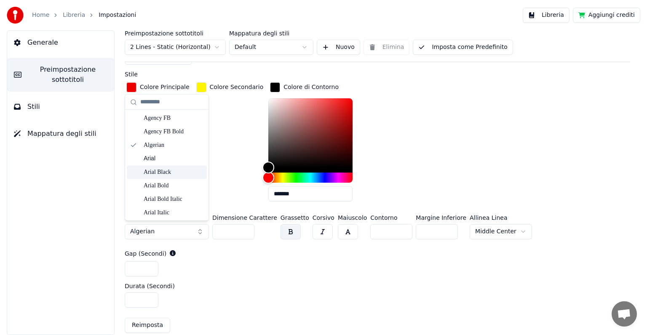
click at [185, 174] on div "Arial Black" at bounding box center [174, 172] width 60 height 8
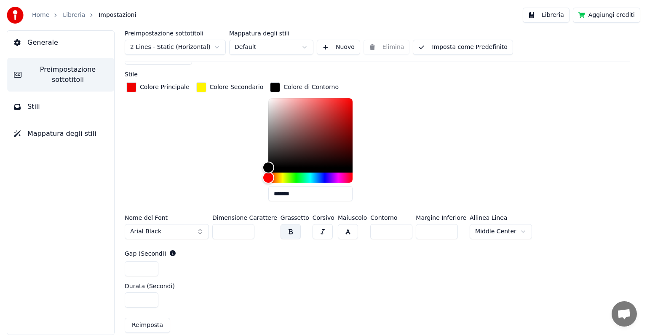
click at [338, 234] on button "button" at bounding box center [348, 231] width 20 height 15
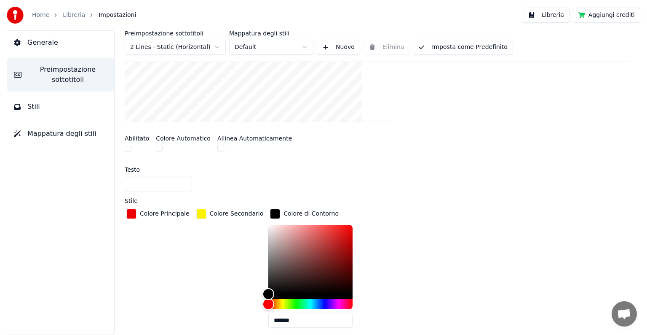
scroll to position [179, 0]
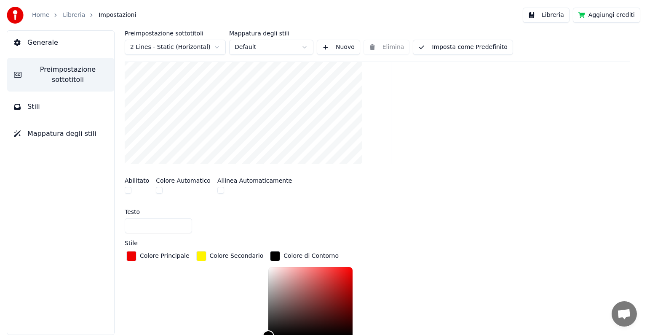
click at [450, 51] on button "Imposta come Predefinito" at bounding box center [463, 47] width 100 height 15
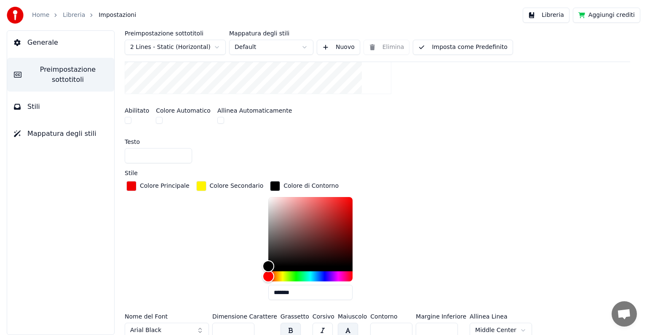
scroll to position [263, 0]
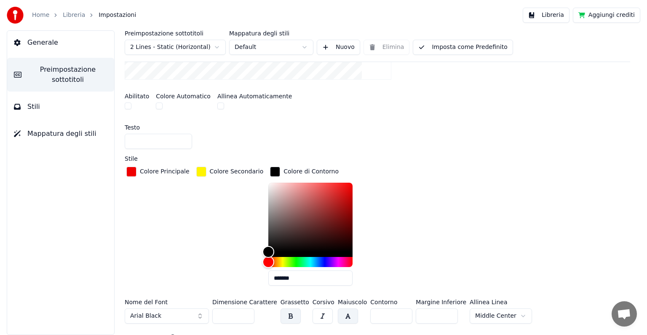
click at [338, 312] on button "button" at bounding box center [348, 315] width 20 height 15
click at [439, 49] on button "Imposta come Predefinito" at bounding box center [463, 47] width 100 height 15
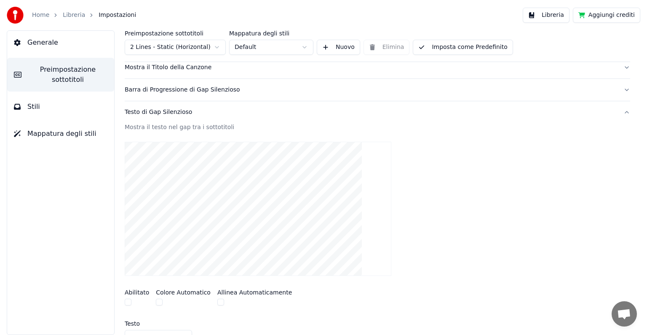
scroll to position [52, 0]
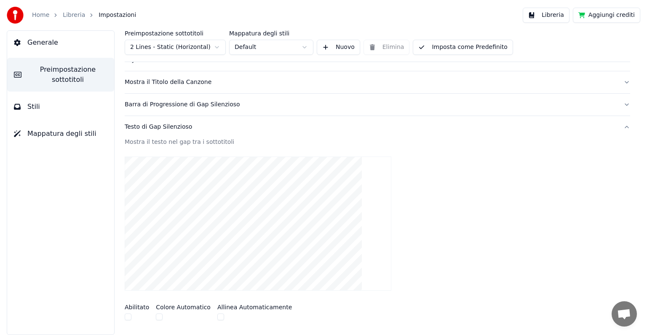
click at [483, 45] on button "Imposta come Predefinito" at bounding box center [463, 47] width 100 height 15
click at [620, 129] on button "Testo di Gap Silenzioso" at bounding box center [378, 127] width 506 height 22
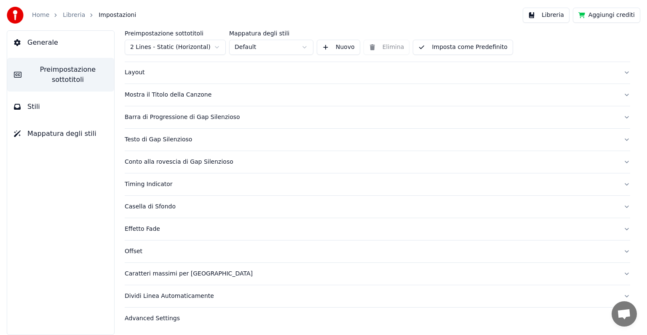
click at [620, 162] on button "Conto alla rovescia di Gap Silenzioso" at bounding box center [378, 162] width 506 height 22
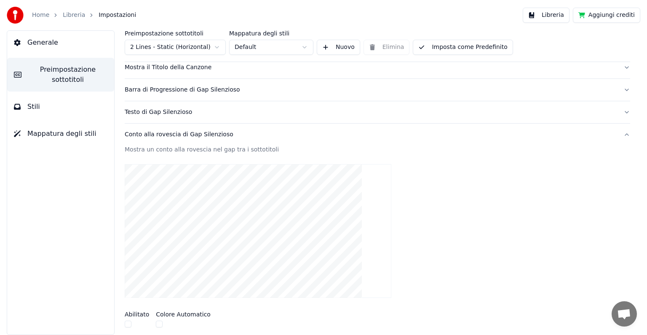
scroll to position [82, 0]
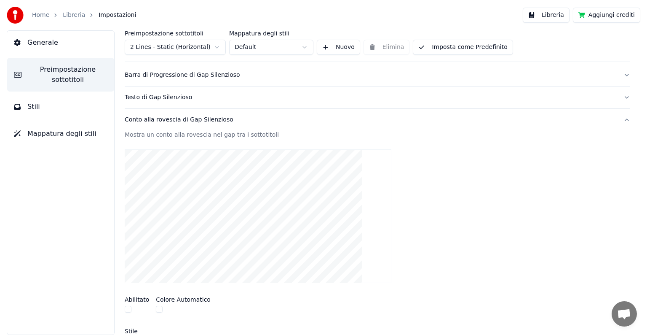
click at [622, 118] on button "Conto alla rovescia di Gap Silenzioso" at bounding box center [378, 120] width 506 height 22
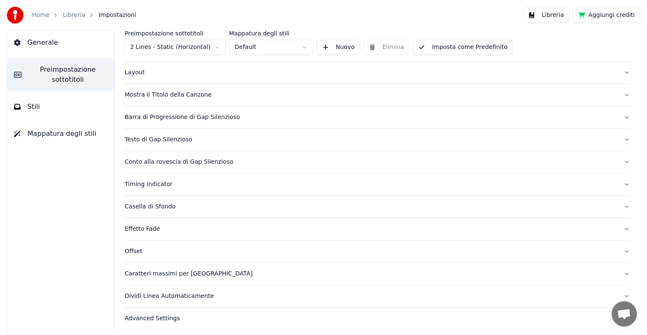
click at [621, 184] on button "Timing Indicator" at bounding box center [378, 184] width 506 height 22
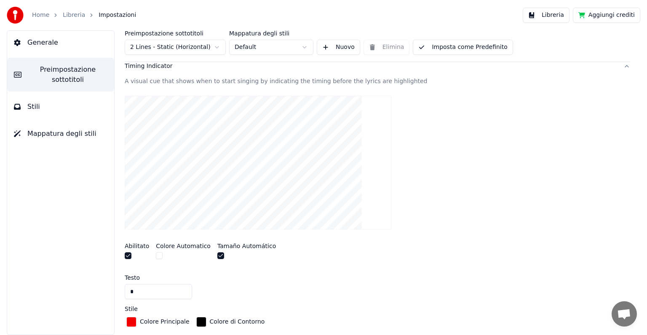
scroll to position [166, 0]
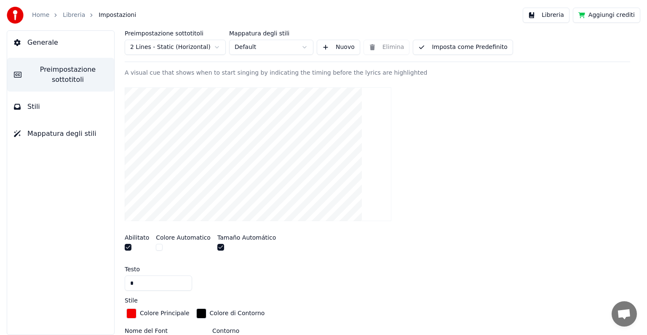
click at [128, 247] on button "button" at bounding box center [128, 247] width 7 height 7
click at [130, 248] on button "button" at bounding box center [128, 247] width 7 height 7
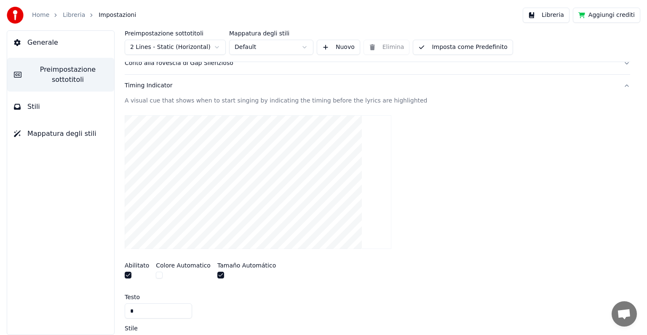
scroll to position [124, 0]
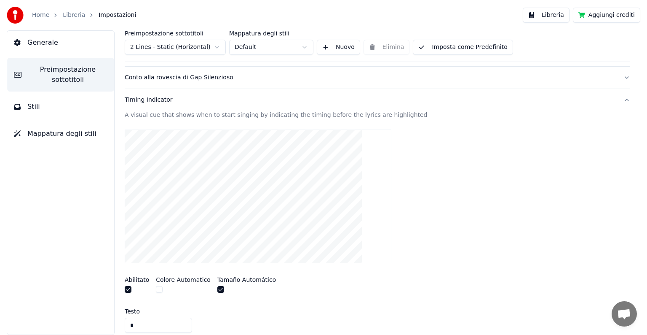
click at [619, 99] on button "Timing Indicator" at bounding box center [378, 100] width 506 height 22
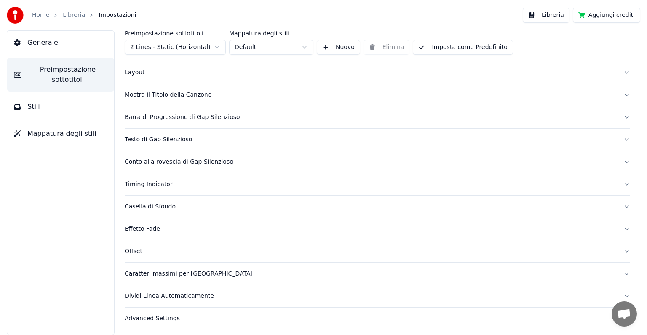
click at [621, 203] on button "Casella di Sfondo" at bounding box center [378, 206] width 506 height 22
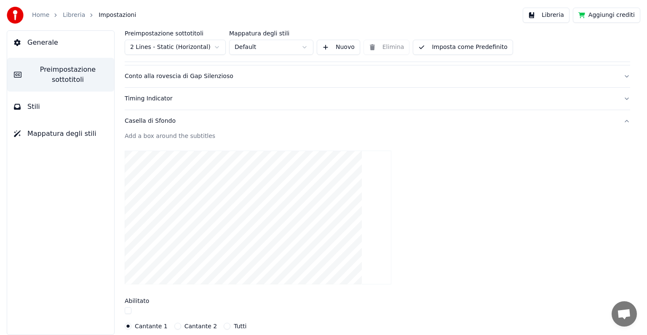
scroll to position [124, 0]
click at [620, 120] on button "Casella di Sfondo" at bounding box center [378, 122] width 506 height 22
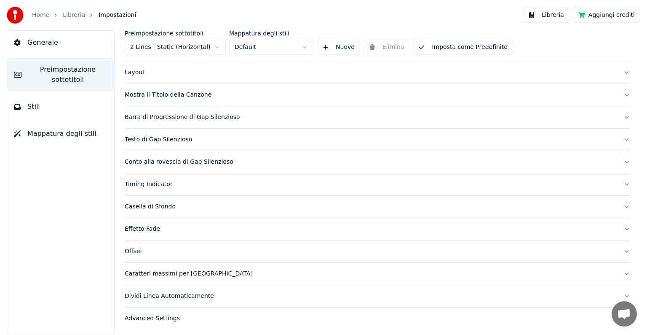
click at [620, 227] on button "Effetto Fade" at bounding box center [378, 229] width 506 height 22
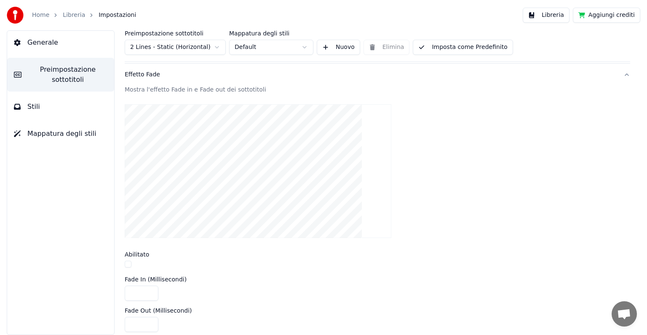
scroll to position [208, 0]
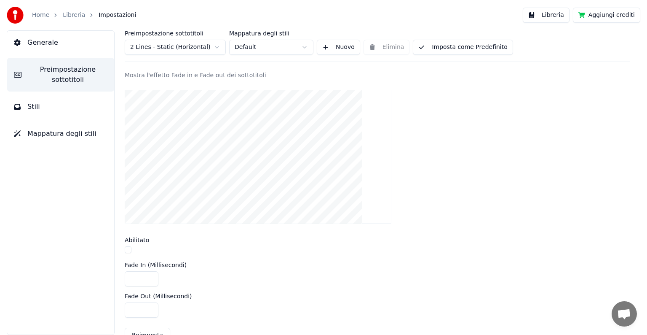
click at [126, 248] on button "button" at bounding box center [128, 249] width 7 height 7
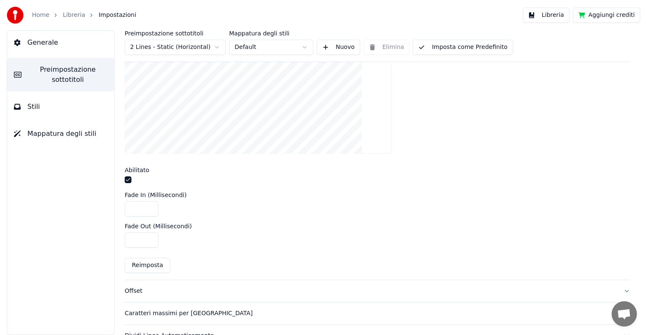
scroll to position [292, 0]
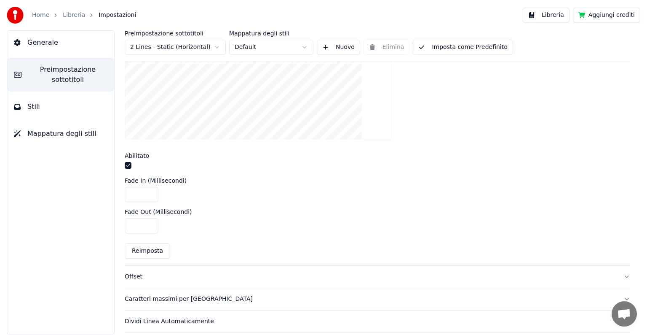
click at [464, 50] on button "Imposta come Predefinito" at bounding box center [463, 47] width 100 height 15
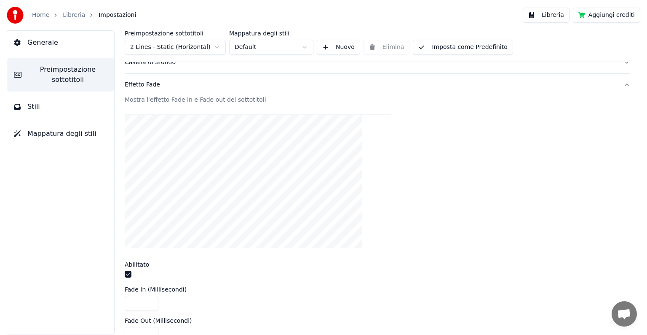
scroll to position [166, 0]
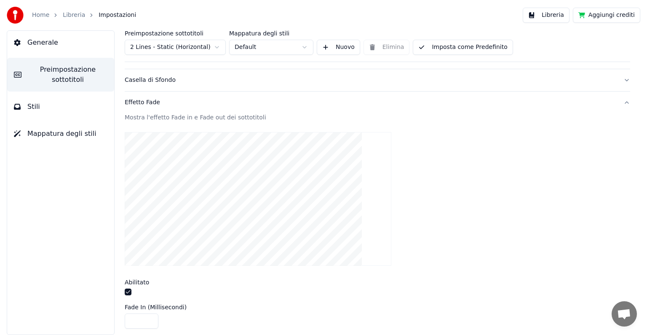
click at [618, 104] on button "Effetto Fade" at bounding box center [378, 102] width 506 height 22
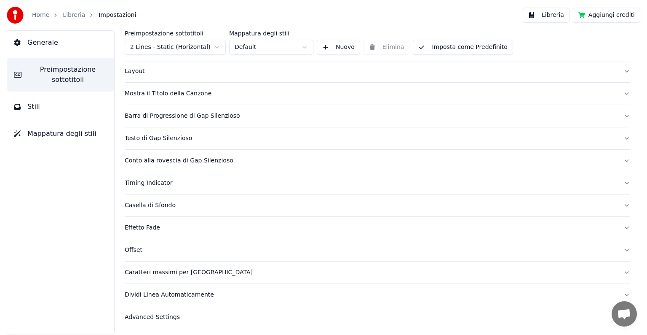
scroll to position [40, 0]
click at [622, 249] on button "Offset" at bounding box center [378, 251] width 506 height 22
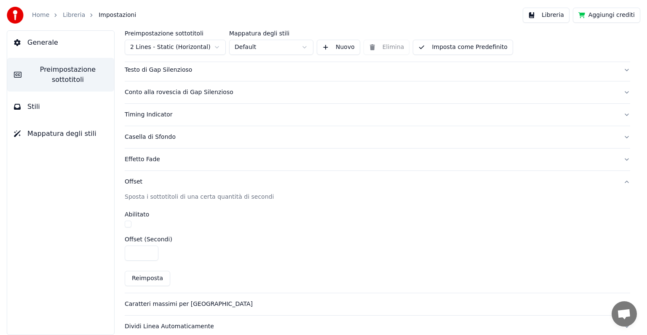
scroll to position [124, 0]
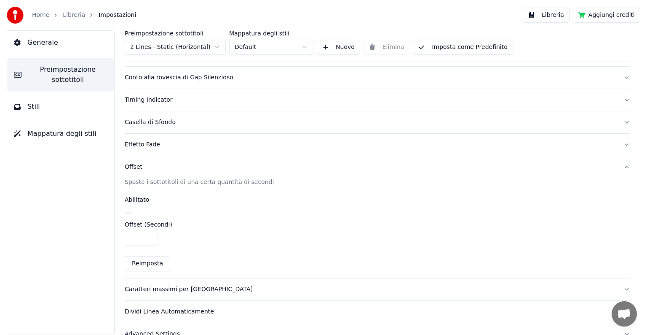
click at [620, 166] on button "Offset" at bounding box center [378, 167] width 506 height 22
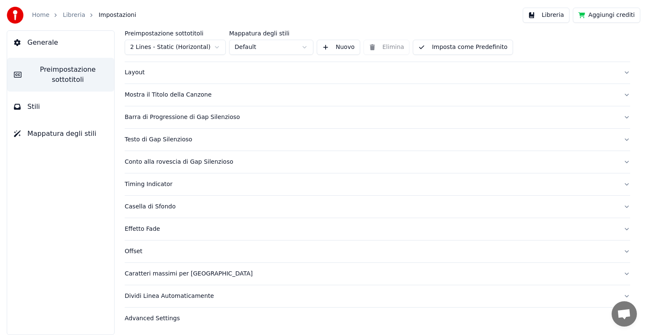
click at [618, 271] on button "Caratteri massimi per [GEOGRAPHIC_DATA]" at bounding box center [378, 273] width 506 height 22
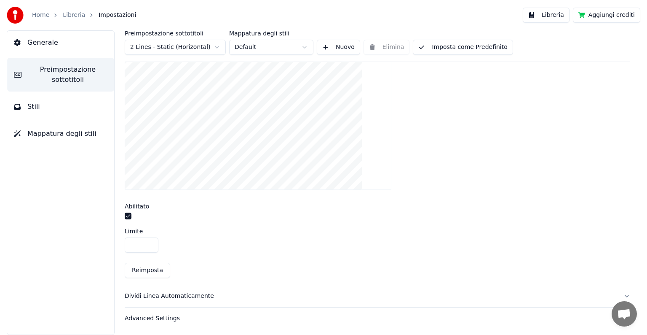
scroll to position [244, 0]
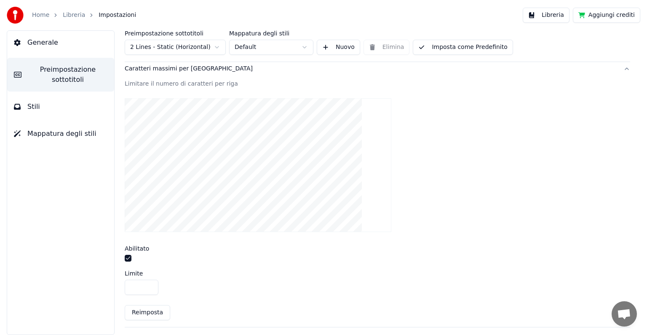
click at [622, 67] on button "Caratteri massimi per [GEOGRAPHIC_DATA]" at bounding box center [378, 69] width 506 height 22
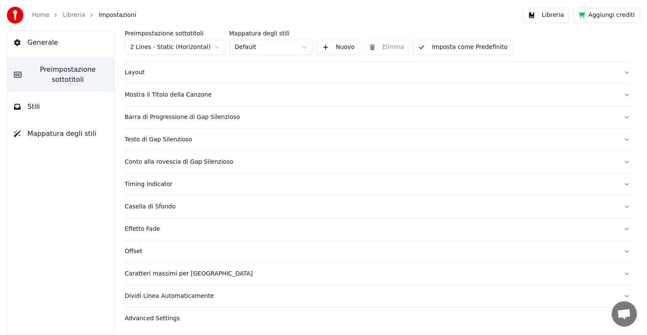
click at [620, 295] on button "Dividi Linea Automaticamente" at bounding box center [378, 296] width 506 height 22
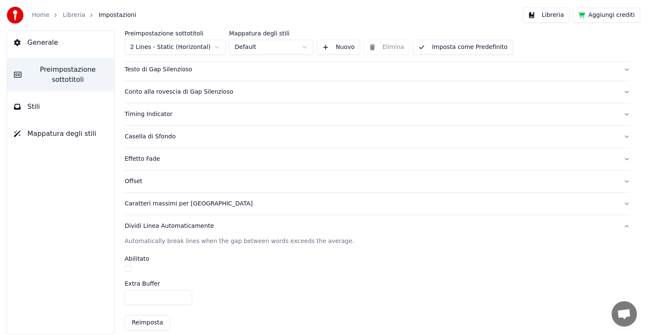
scroll to position [124, 0]
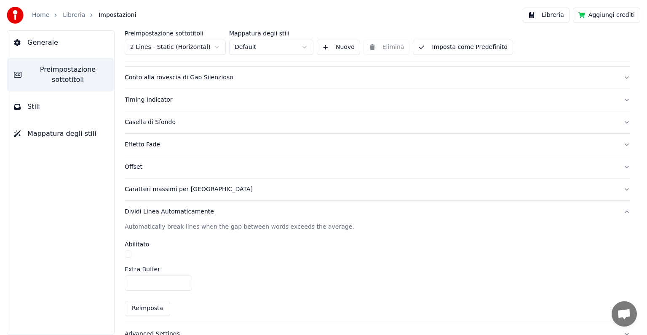
click at [128, 254] on button "button" at bounding box center [128, 253] width 7 height 7
click at [479, 47] on button "Imposta come Predefinito" at bounding box center [463, 47] width 100 height 15
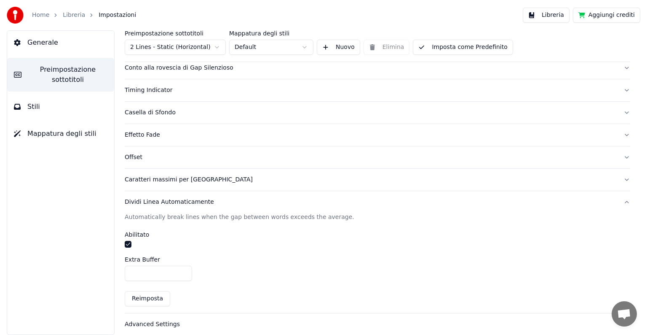
scroll to position [139, 0]
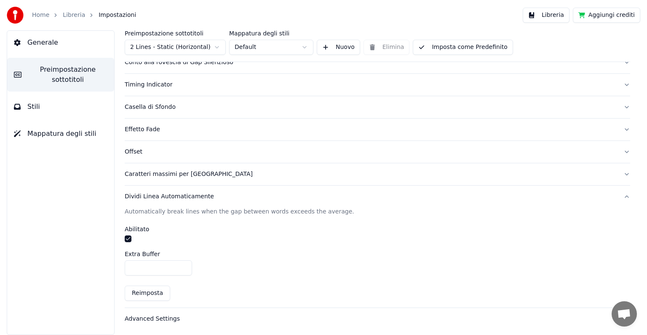
click at [620, 195] on button "Dividi Linea Automaticamente" at bounding box center [378, 196] width 506 height 22
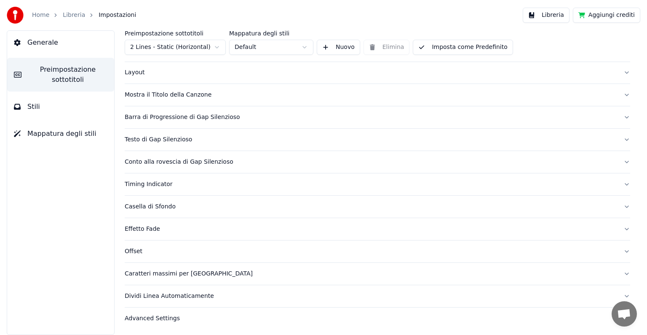
click at [567, 318] on div "Advanced Settings" at bounding box center [371, 318] width 492 height 8
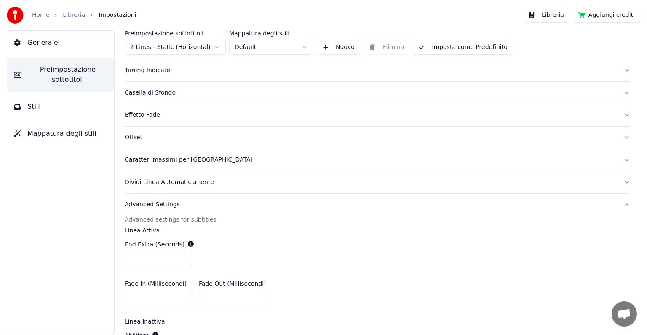
scroll to position [117, 0]
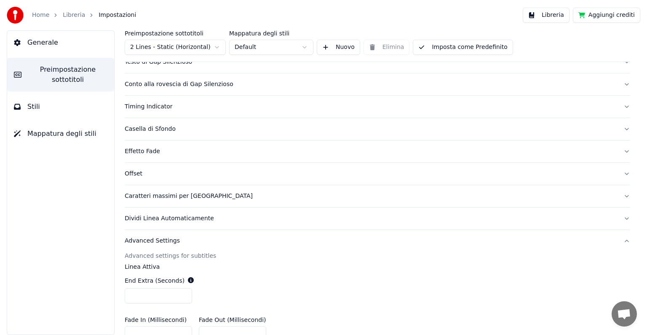
click at [47, 102] on button "Stili" at bounding box center [60, 107] width 107 height 24
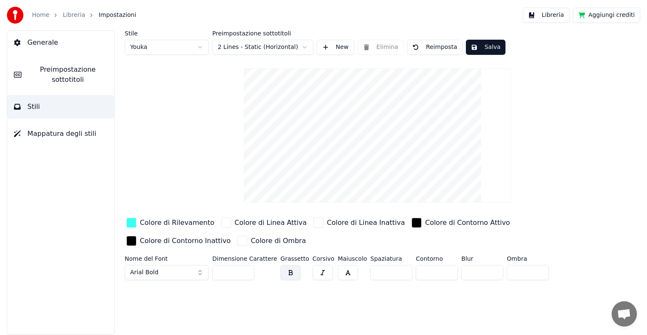
click at [129, 226] on div "button" at bounding box center [131, 222] width 10 height 10
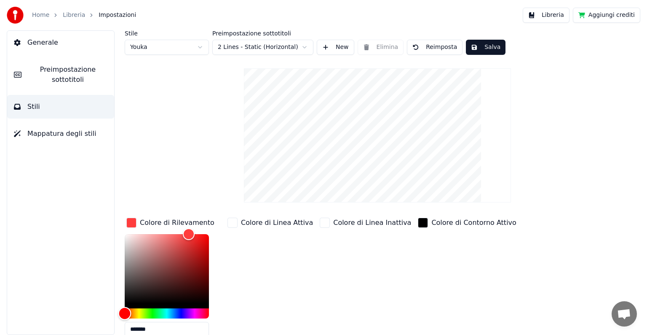
drag, startPoint x: 162, startPoint y: 312, endPoint x: 123, endPoint y: 311, distance: 39.2
click at [123, 311] on div "Hue" at bounding box center [124, 312] width 13 height 13
type input "*******"
drag, startPoint x: 195, startPoint y: 232, endPoint x: 214, endPoint y: 234, distance: 19.1
click at [214, 234] on div "Color" at bounding box center [209, 234] width 13 height 13
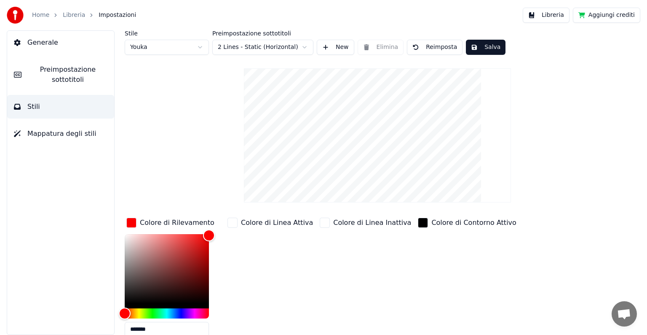
click at [231, 222] on div "button" at bounding box center [232, 222] width 10 height 10
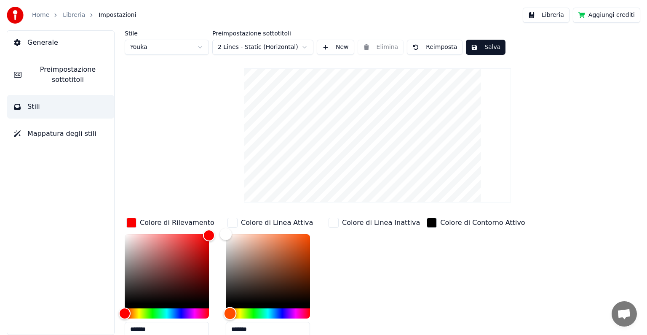
click at [230, 313] on div "Hue" at bounding box center [230, 312] width 13 height 13
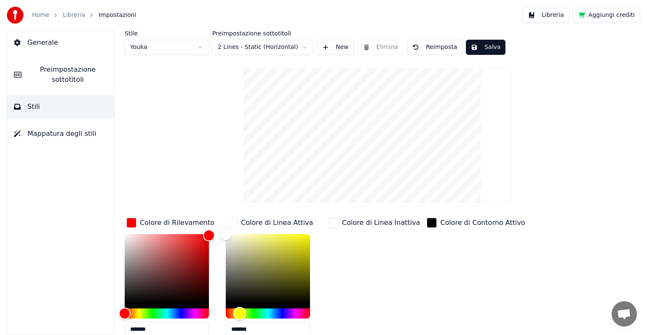
click at [240, 313] on div "Hue" at bounding box center [268, 313] width 84 height 10
type input "*******"
drag, startPoint x: 227, startPoint y: 234, endPoint x: 318, endPoint y: 234, distance: 91.4
click at [318, 234] on div "*******" at bounding box center [275, 287] width 98 height 106
click at [335, 224] on div "button" at bounding box center [334, 222] width 10 height 10
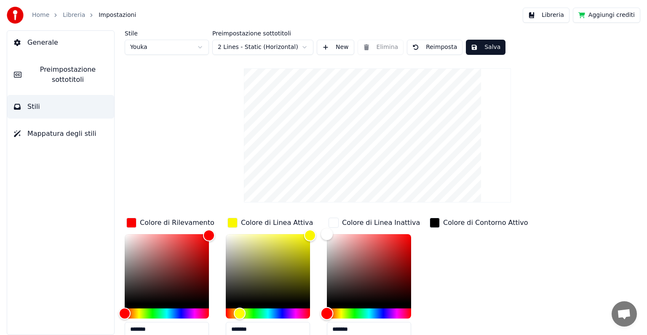
click at [341, 312] on div "Hue" at bounding box center [369, 313] width 84 height 10
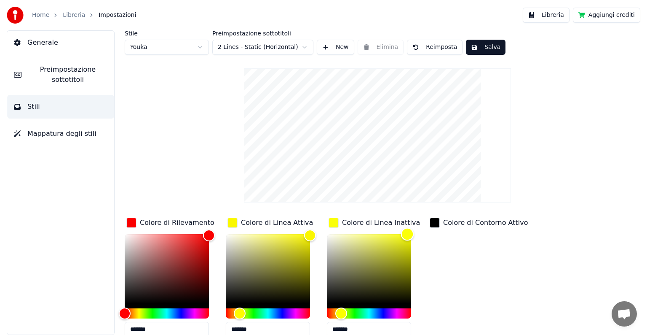
type input "*******"
drag, startPoint x: 327, startPoint y: 233, endPoint x: 415, endPoint y: 232, distance: 88.1
click at [415, 232] on div "Color" at bounding box center [411, 233] width 13 height 13
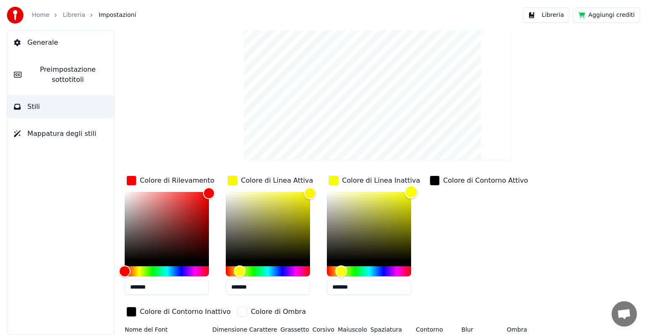
scroll to position [60, 0]
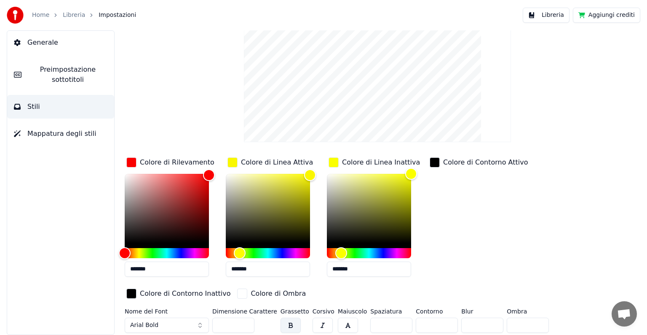
click at [200, 325] on button "Arial Bold" at bounding box center [167, 324] width 84 height 15
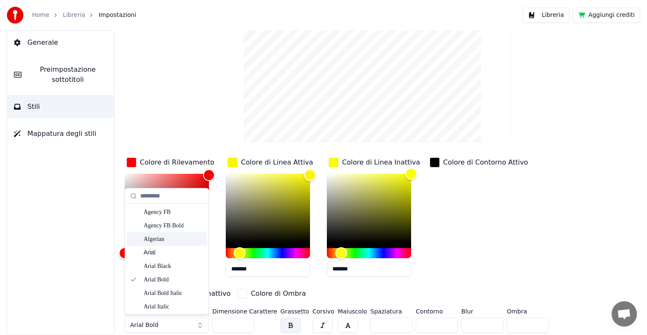
click at [161, 239] on div "Algerian" at bounding box center [174, 239] width 60 height 8
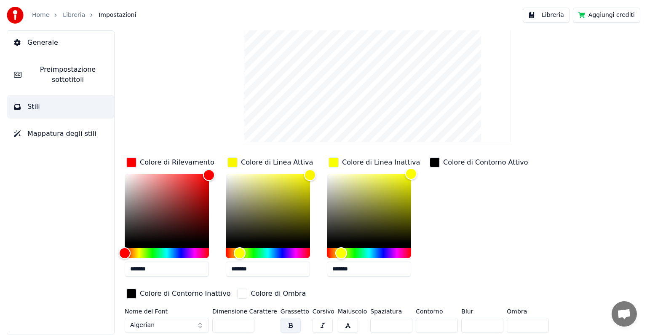
click at [200, 324] on button "Algerian" at bounding box center [167, 324] width 84 height 15
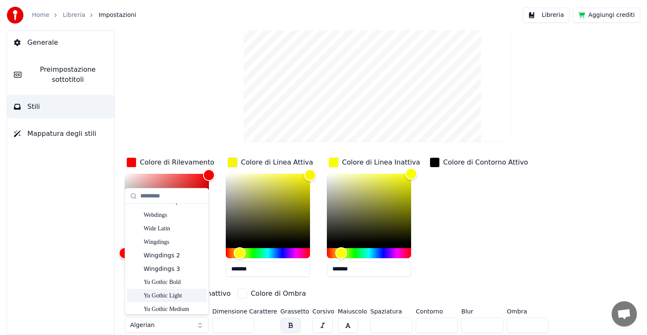
scroll to position [4644, 0]
click at [175, 267] on div "Wide Latin" at bounding box center [174, 270] width 60 height 8
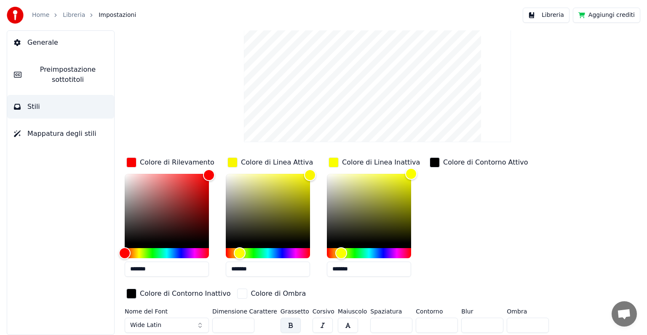
click at [199, 322] on button "Wide Latin" at bounding box center [167, 324] width 84 height 15
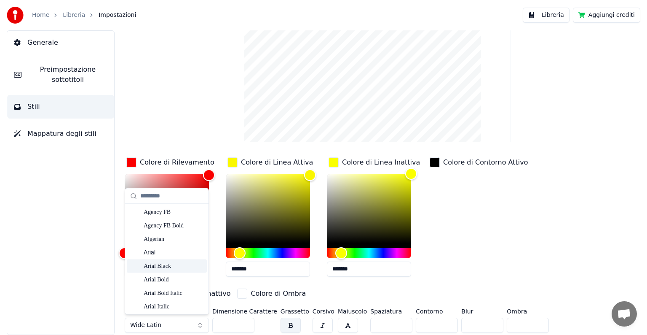
click at [172, 268] on div "Arial Black" at bounding box center [174, 266] width 60 height 8
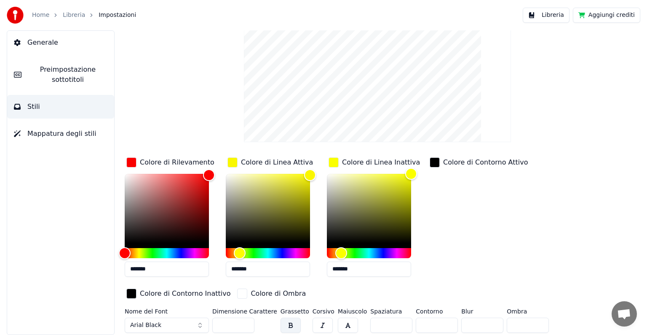
click at [202, 324] on button "Arial Black" at bounding box center [167, 324] width 84 height 15
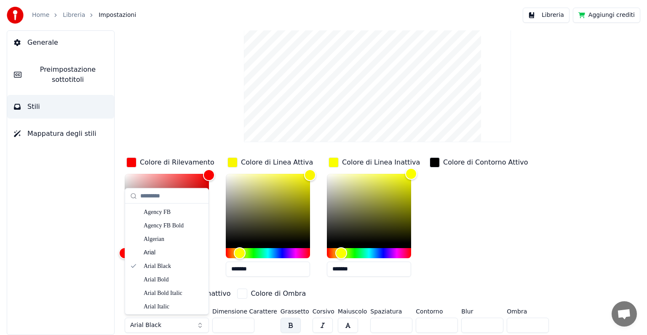
scroll to position [0, 0]
click at [182, 270] on div "Arial Black" at bounding box center [167, 265] width 80 height 13
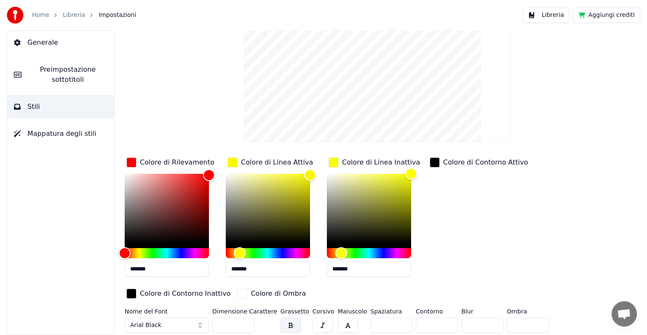
click at [338, 324] on button "button" at bounding box center [348, 324] width 20 height 15
drag, startPoint x: 223, startPoint y: 324, endPoint x: 216, endPoint y: 324, distance: 6.8
click at [216, 324] on input "**" at bounding box center [233, 324] width 42 height 15
drag, startPoint x: 230, startPoint y: 327, endPoint x: 214, endPoint y: 326, distance: 15.6
click at [214, 326] on input "***" at bounding box center [233, 324] width 42 height 15
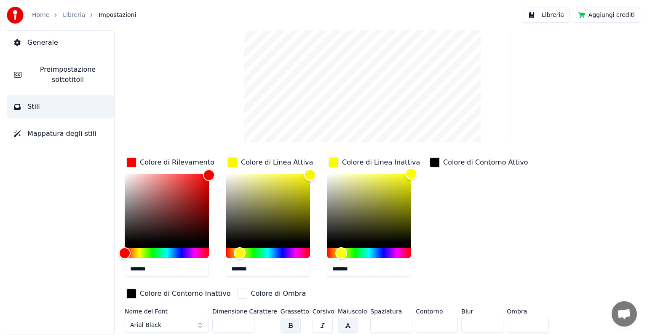
type input "***"
click at [281, 325] on button "button" at bounding box center [291, 324] width 20 height 15
click at [313, 324] on button "button" at bounding box center [323, 324] width 20 height 15
drag, startPoint x: 421, startPoint y: 323, endPoint x: 391, endPoint y: 326, distance: 30.5
click at [393, 326] on div "Nome del Font Arial Black Dimensione Carattere *** Grassetto Corsivo Maiuscolo …" at bounding box center [351, 322] width 453 height 28
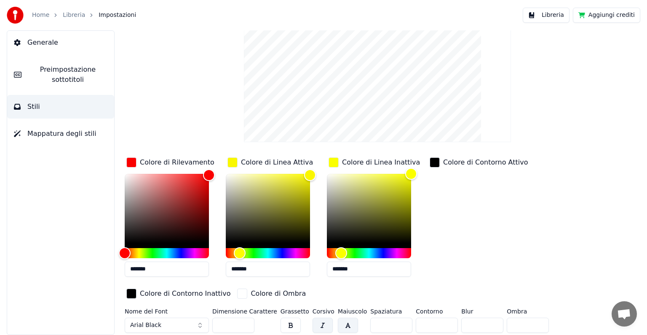
type input "*"
click at [573, 275] on div "Colore di Rilevamento ******* Colore di Linea Attiva ******* Colore di Linea In…" at bounding box center [351, 228] width 453 height 146
click at [281, 323] on button "button" at bounding box center [291, 324] width 20 height 15
type input "*******"
drag, startPoint x: 308, startPoint y: 173, endPoint x: 322, endPoint y: 161, distance: 18.8
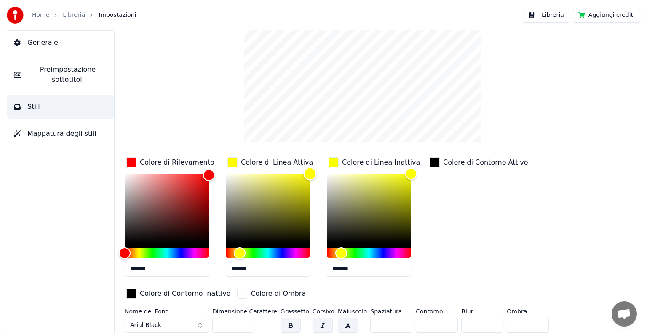
click at [322, 161] on div "Colore di Linea Attiva *******" at bounding box center [275, 219] width 98 height 128
drag, startPoint x: 410, startPoint y: 174, endPoint x: 415, endPoint y: 152, distance: 22.4
click at [415, 152] on div "Stile Youka Preimpostazione sottotitoli 2 Lines - Static (Horizontal) New Elimi…" at bounding box center [378, 153] width 506 height 366
drag, startPoint x: 252, startPoint y: 269, endPoint x: 224, endPoint y: 268, distance: 27.8
click at [224, 268] on div "Colore di Rilevamento ******* Colore di Linea Attiva ******* Colore di Linea In…" at bounding box center [351, 228] width 453 height 146
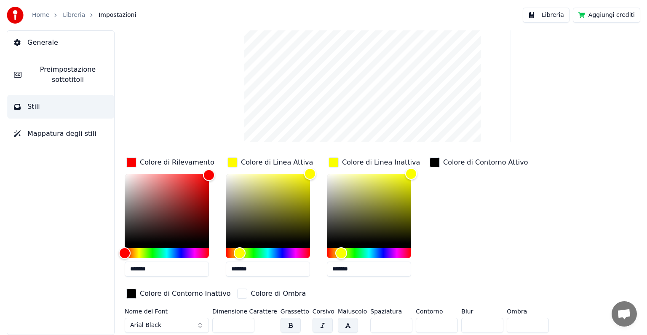
click at [345, 268] on input "*******" at bounding box center [369, 268] width 84 height 15
click at [340, 269] on input "*******" at bounding box center [369, 268] width 84 height 15
type input "*******"
click at [449, 234] on div "Colore di Contorno Attivo" at bounding box center [479, 219] width 102 height 128
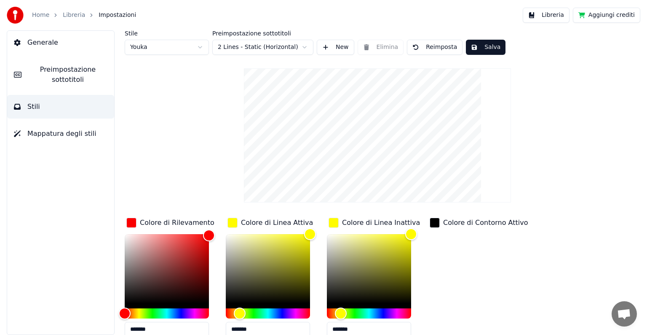
click at [487, 45] on button "Salva" at bounding box center [486, 47] width 40 height 15
click at [56, 83] on span "Preimpostazione sottotitoli" at bounding box center [67, 74] width 79 height 20
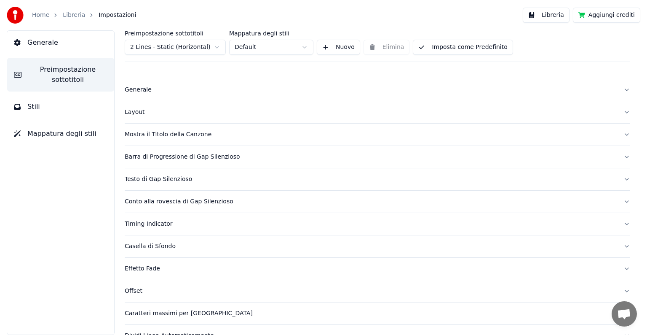
click at [621, 267] on button "Effetto Fade" at bounding box center [378, 268] width 506 height 22
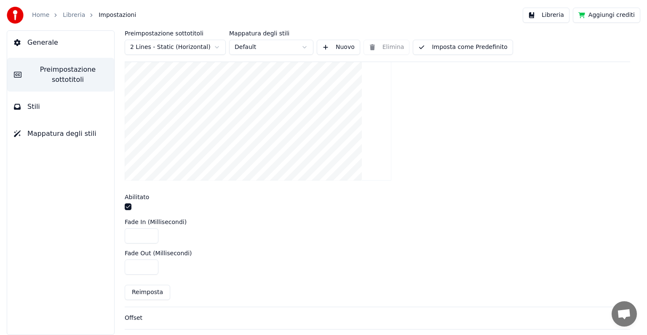
scroll to position [253, 0]
click at [128, 205] on button "button" at bounding box center [128, 204] width 7 height 7
click at [473, 51] on button "Imposta come Predefinito" at bounding box center [463, 47] width 100 height 15
click at [47, 117] on button "Stili" at bounding box center [60, 107] width 107 height 24
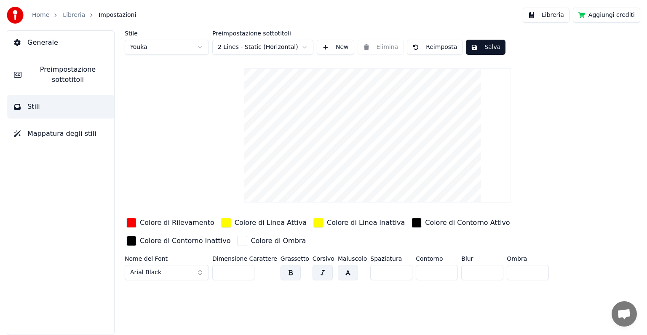
scroll to position [0, 0]
click at [551, 19] on button "Libreria" at bounding box center [546, 15] width 47 height 15
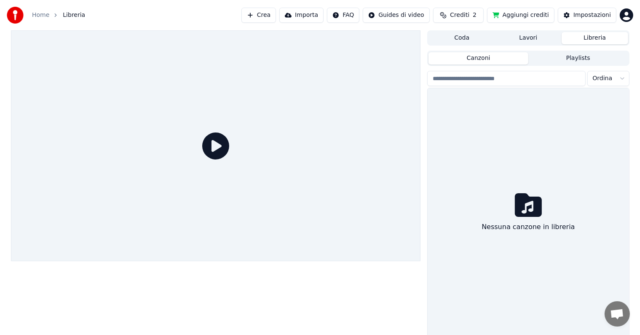
click at [464, 19] on span "Crediti" at bounding box center [459, 15] width 19 height 8
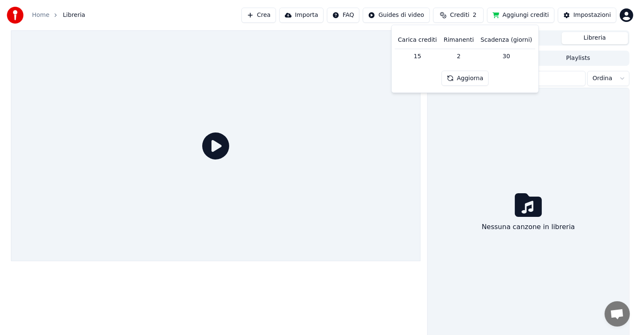
click at [425, 57] on td "15" at bounding box center [417, 55] width 46 height 15
click at [467, 76] on button "Aggiorna" at bounding box center [465, 78] width 48 height 15
click at [360, 323] on div at bounding box center [216, 184] width 410 height 308
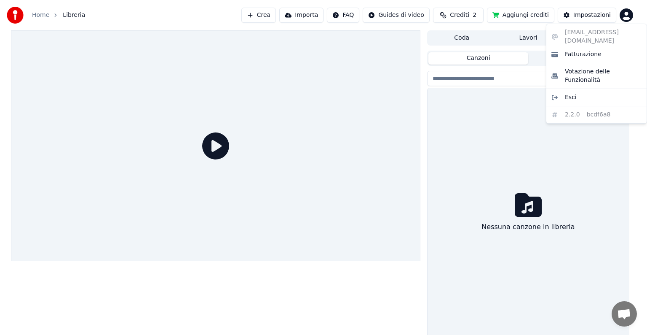
click at [628, 14] on html "Home Libreria Crea Importa FAQ Guides di video Crediti 2 Aggiungi crediti Impos…" at bounding box center [323, 167] width 647 height 335
click at [209, 11] on html "Home Libreria Crea Importa FAQ Guides di video Crediti 2 Aggiungi crediti Impos…" at bounding box center [323, 167] width 647 height 335
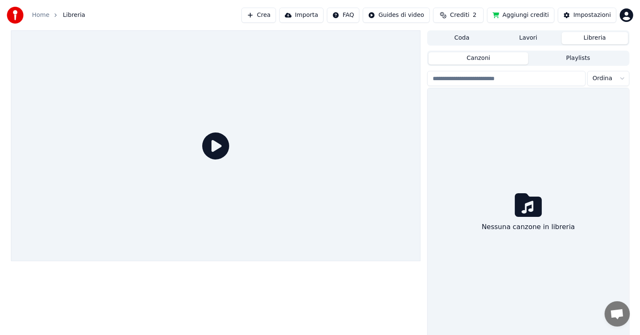
click at [33, 13] on link "Home" at bounding box center [40, 15] width 17 height 8
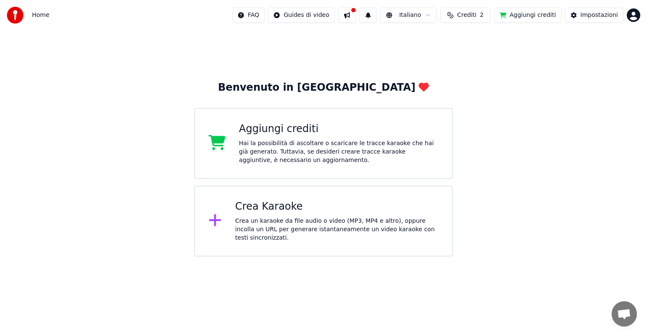
click at [356, 10] on button at bounding box center [347, 15] width 18 height 15
click at [544, 120] on div "Benvenuto in [PERSON_NAME] crediti Hai la possibilità di ascoltare o scaricare …" at bounding box center [323, 143] width 647 height 226
click at [13, 16] on img at bounding box center [15, 15] width 17 height 17
click at [39, 17] on span "Home" at bounding box center [40, 15] width 17 height 8
click at [40, 15] on span "Home" at bounding box center [40, 15] width 17 height 8
